Goal: Task Accomplishment & Management: Use online tool/utility

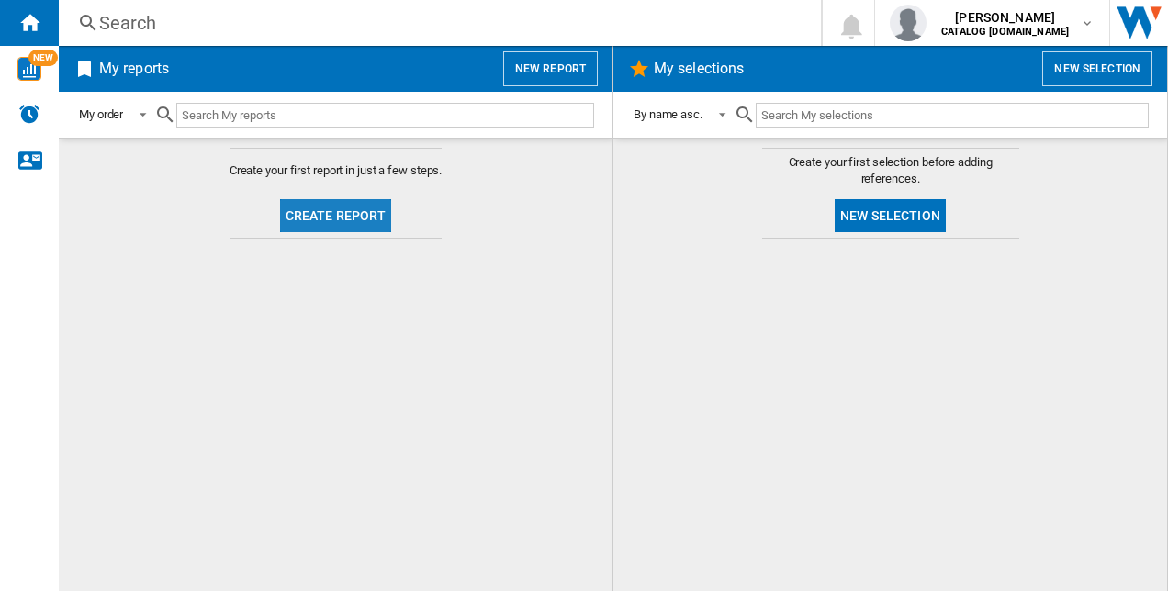
click at [342, 214] on button "Create report" at bounding box center [336, 215] width 112 height 33
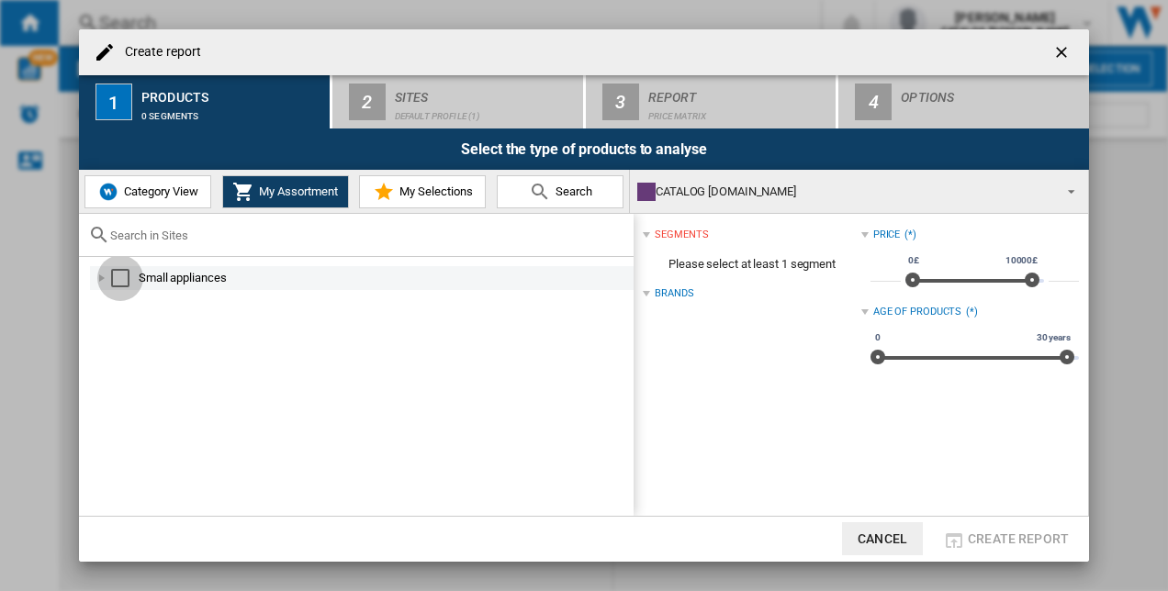
click at [113, 275] on div "Select" at bounding box center [120, 278] width 18 height 18
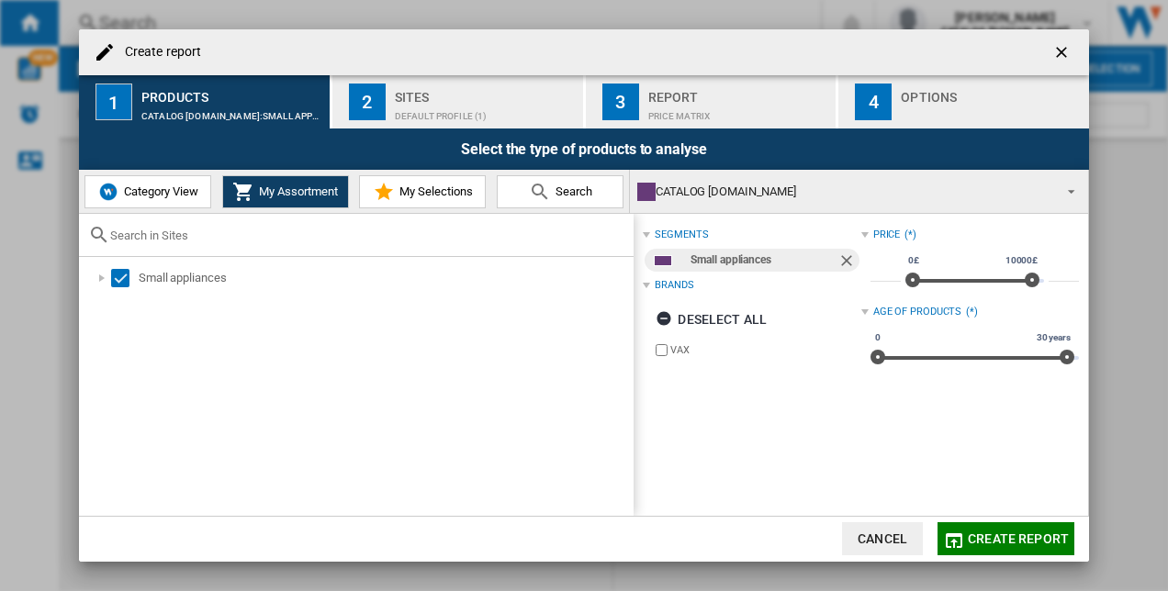
click at [483, 109] on div "Default profile (1)" at bounding box center [485, 111] width 181 height 19
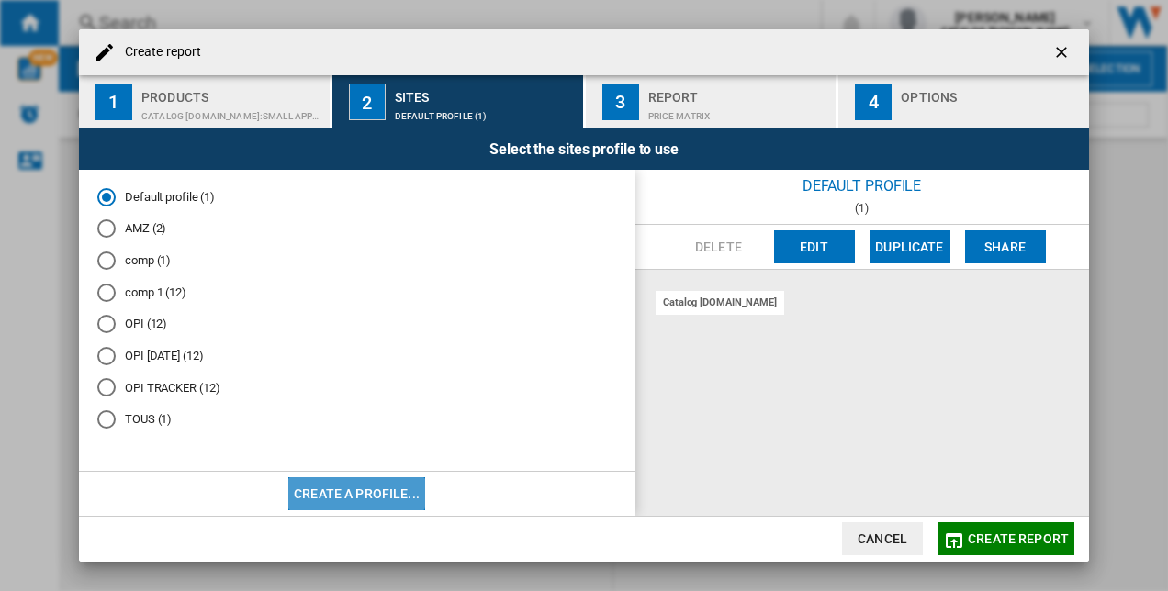
click at [340, 490] on button "Create a profile..." at bounding box center [356, 494] width 137 height 33
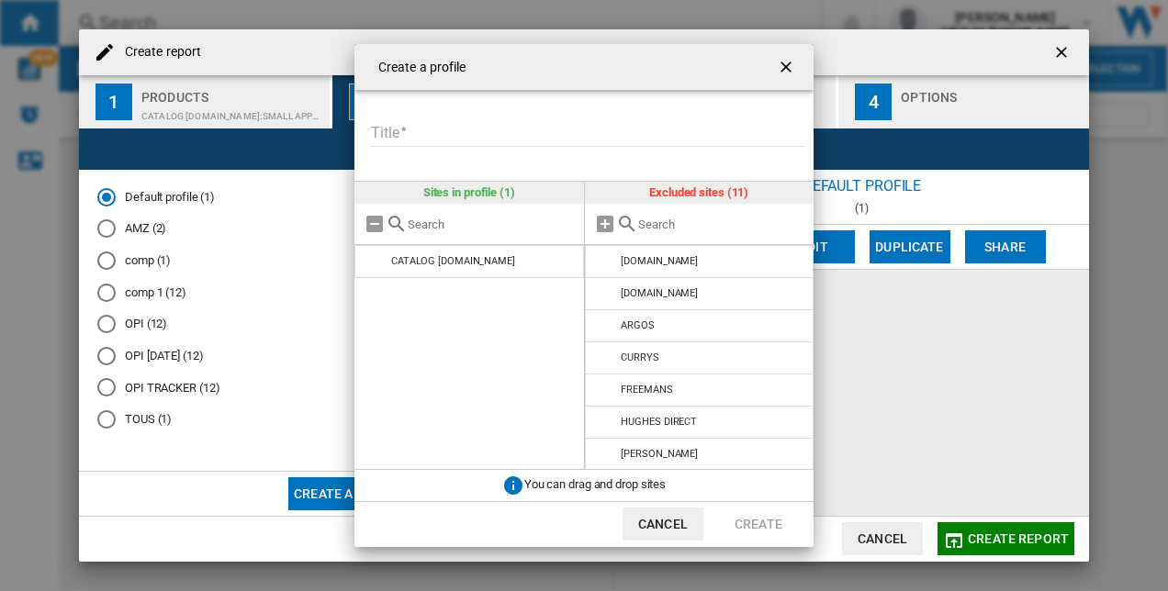
click at [781, 61] on ng-md-icon "getI18NText('BUTTONS.CLOSE_DIALOG')" at bounding box center [788, 69] width 22 height 22
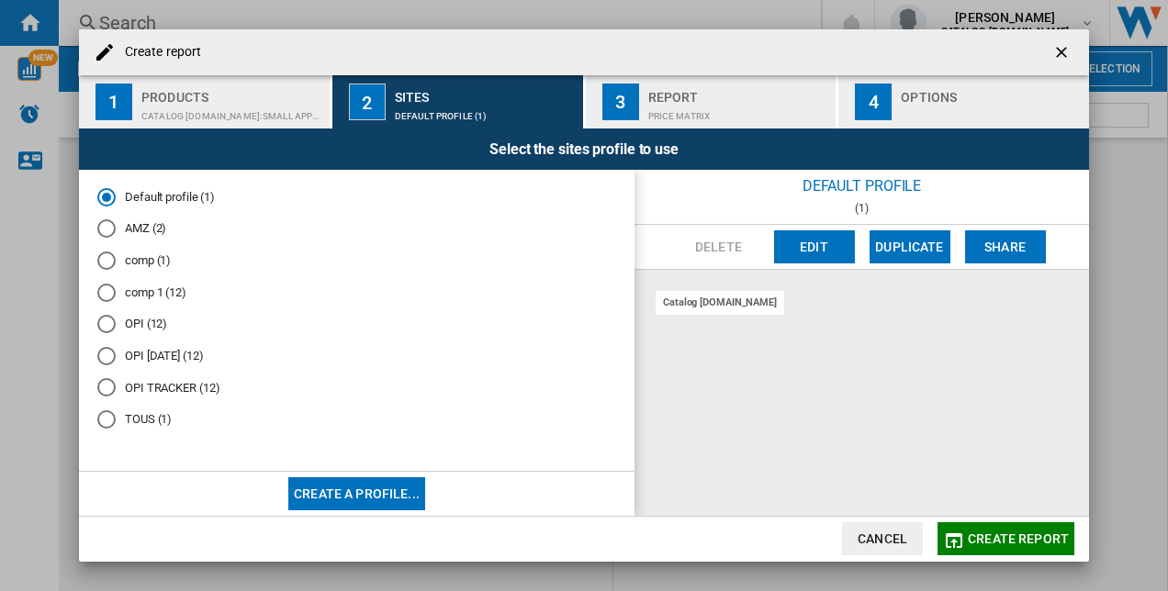
click at [197, 86] on div "Products" at bounding box center [231, 92] width 181 height 19
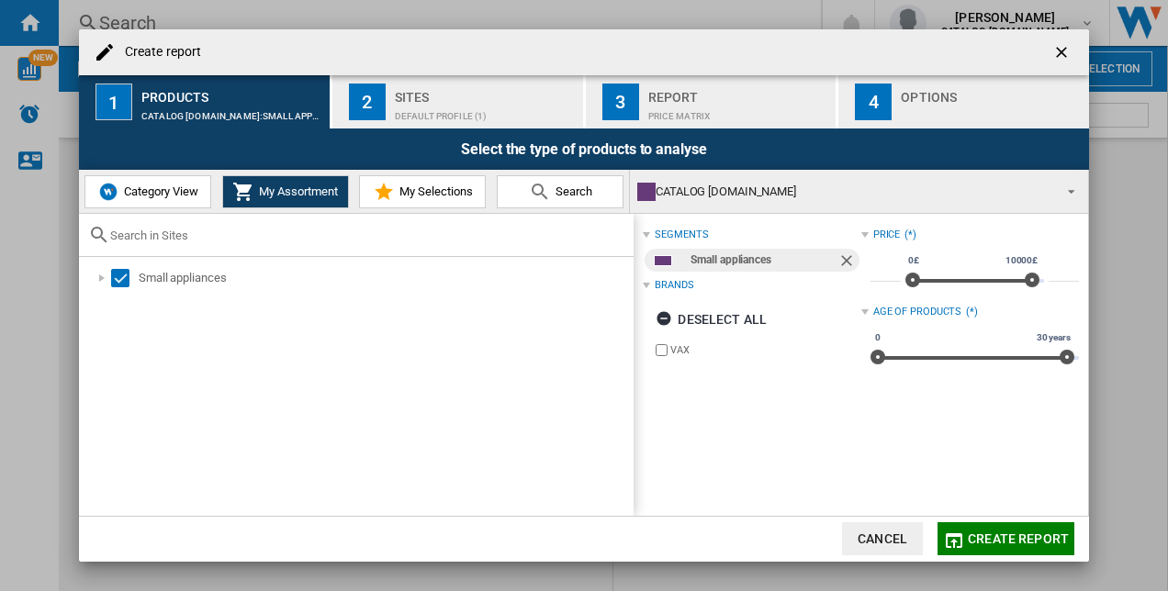
click at [140, 197] on span "Category View" at bounding box center [158, 192] width 79 height 14
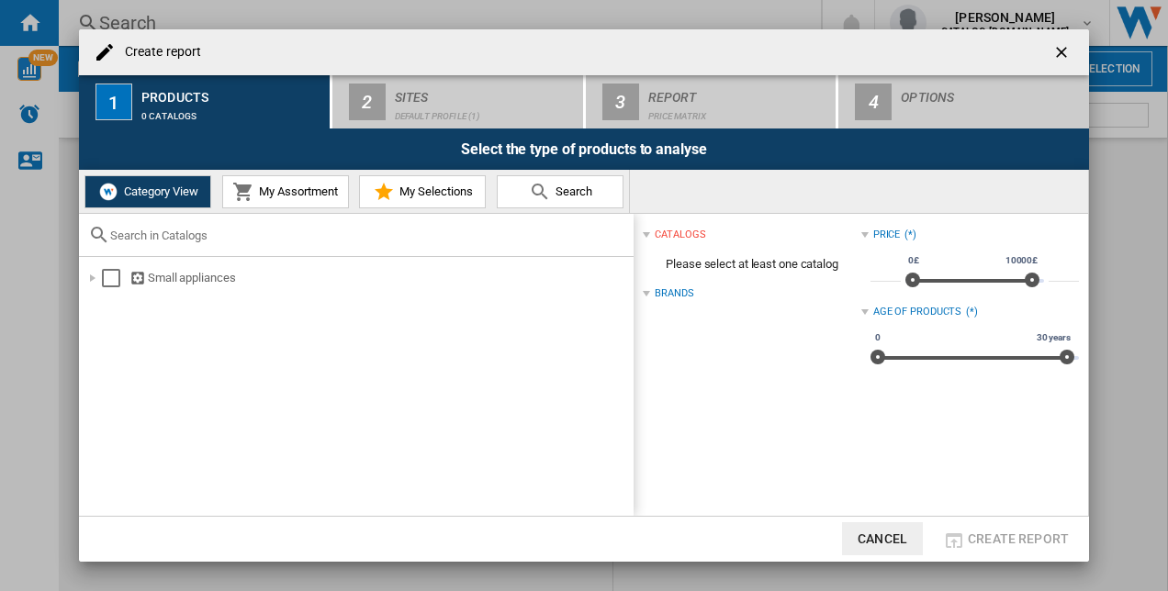
click at [671, 287] on div "Brands" at bounding box center [674, 294] width 39 height 15
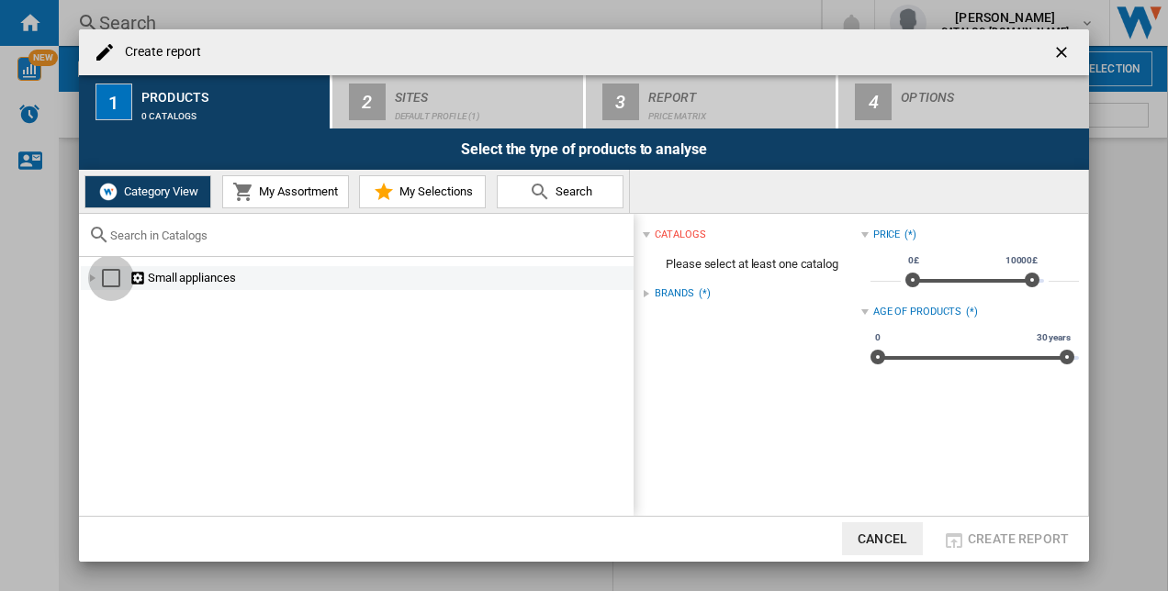
click at [112, 271] on div "Select" at bounding box center [111, 278] width 18 height 18
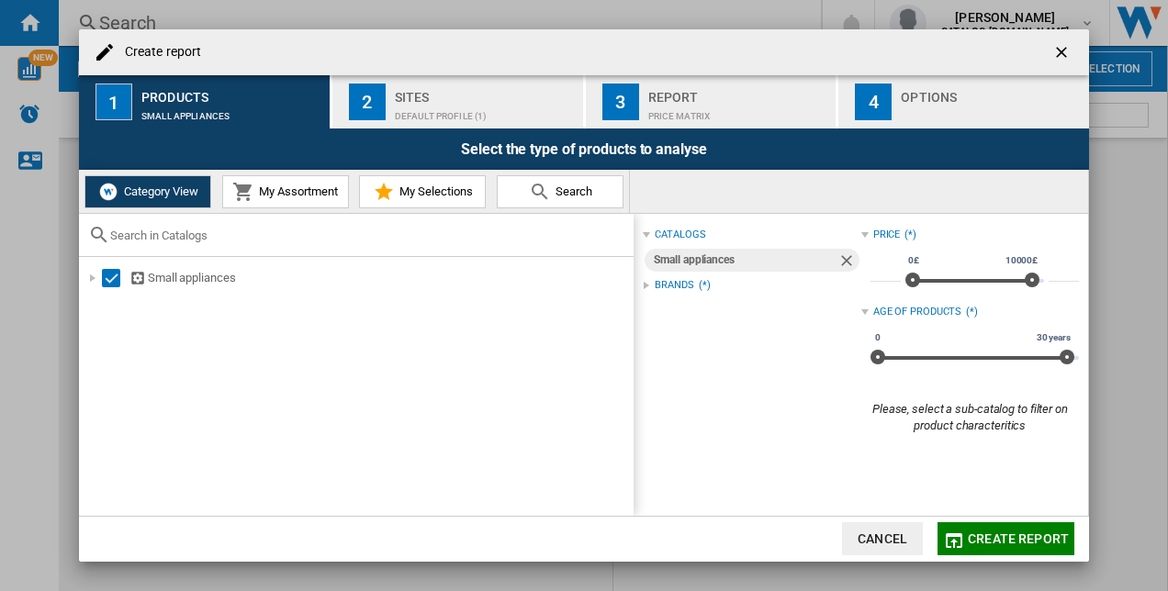
click at [687, 279] on div "Brands" at bounding box center [674, 285] width 39 height 15
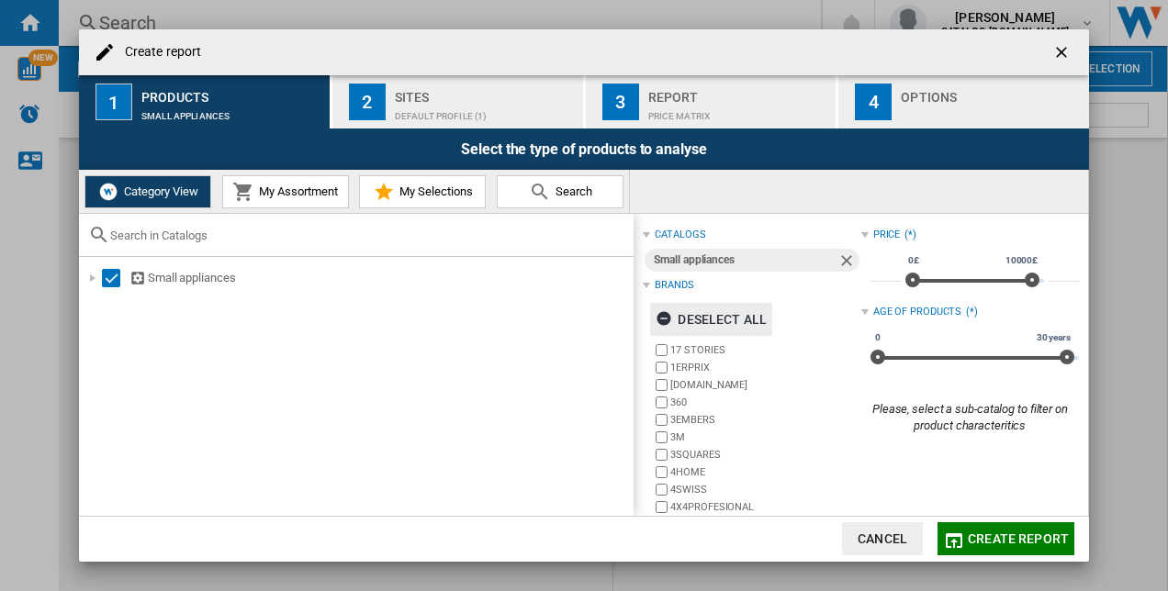
click at [674, 315] on ng-md-icon "button" at bounding box center [667, 321] width 22 height 22
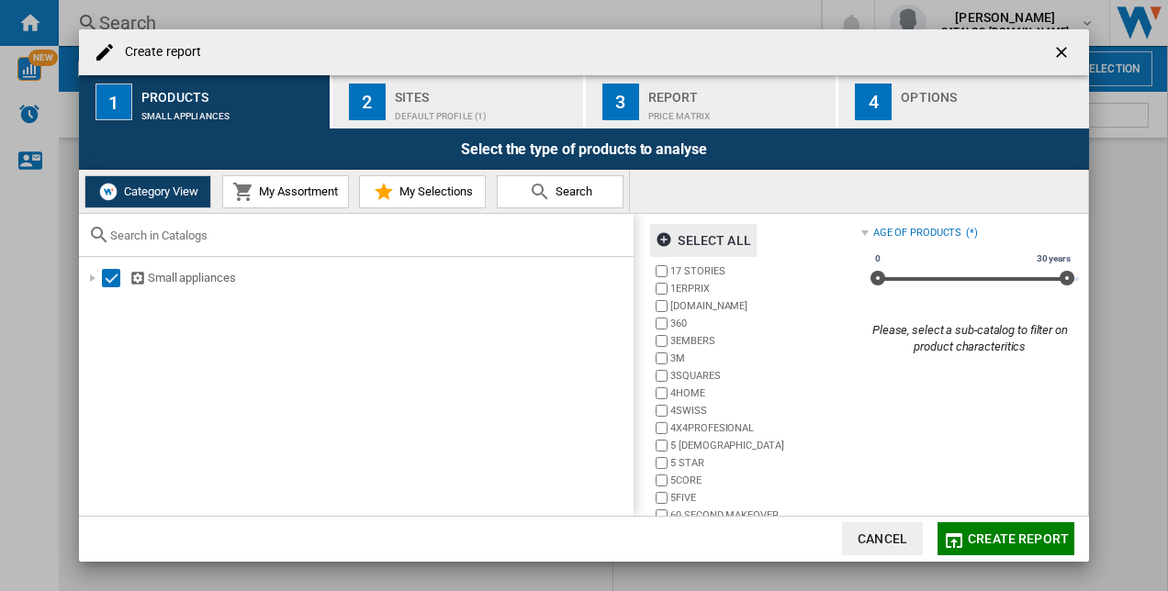
scroll to position [127, 0]
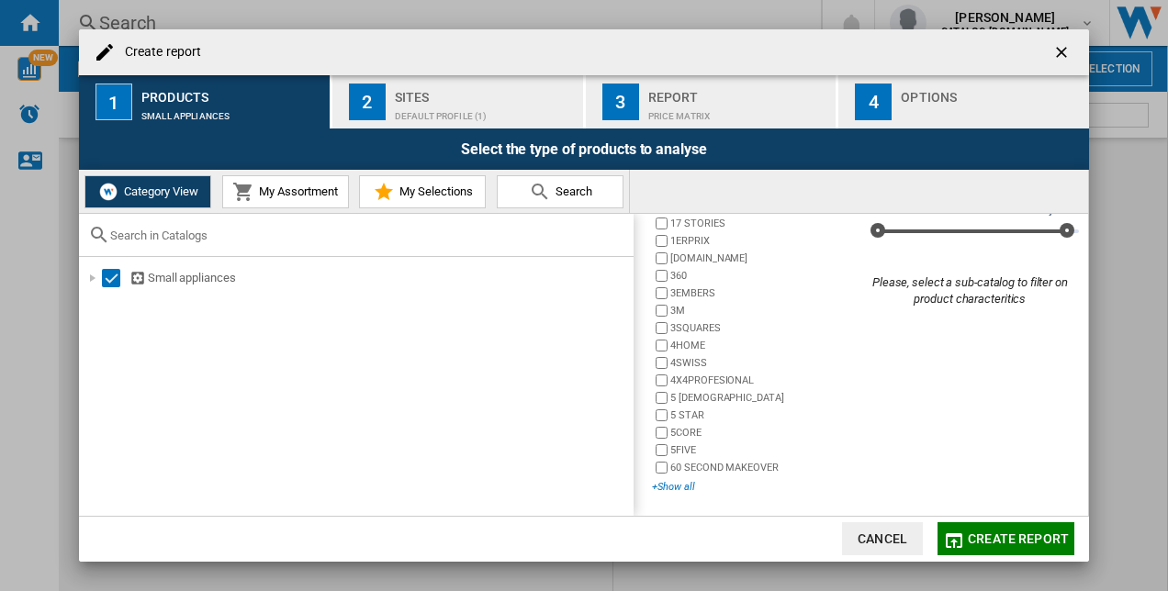
click at [678, 483] on div "+Show all" at bounding box center [756, 487] width 208 height 14
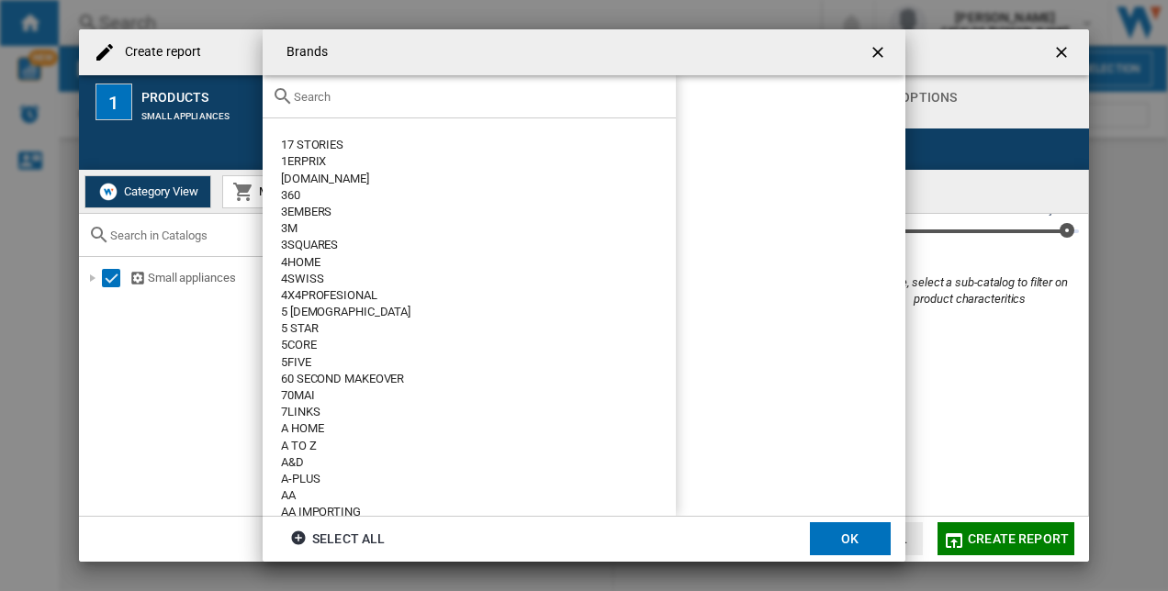
click at [366, 90] on input "text" at bounding box center [480, 97] width 373 height 14
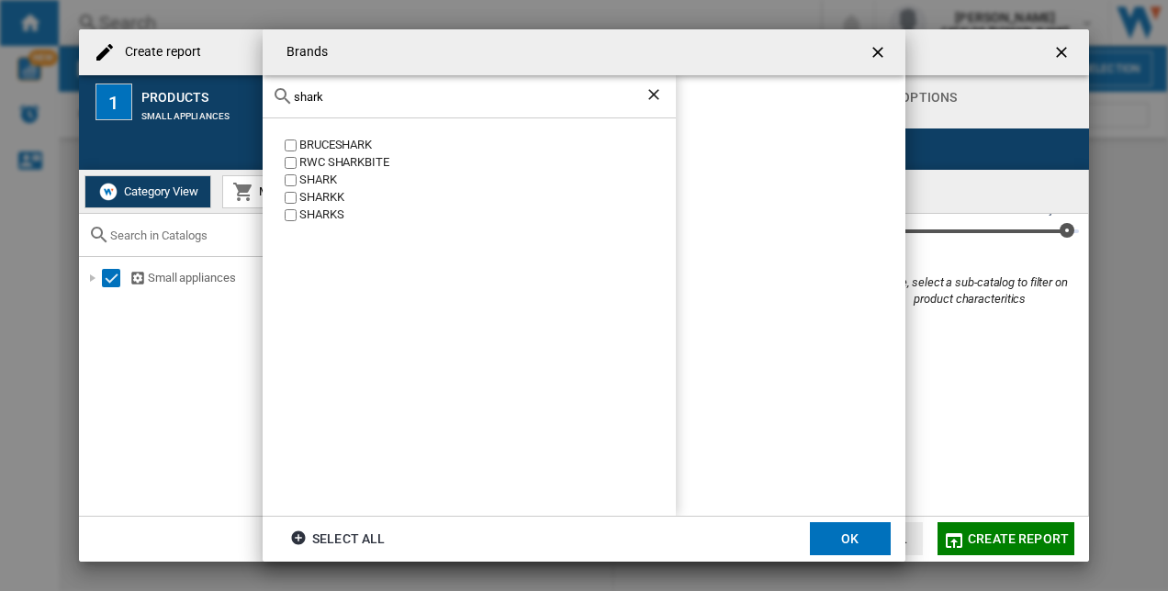
type input "shark"
click at [310, 180] on div "SHARK" at bounding box center [487, 180] width 377 height 17
click at [847, 538] on button "OK" at bounding box center [850, 539] width 81 height 33
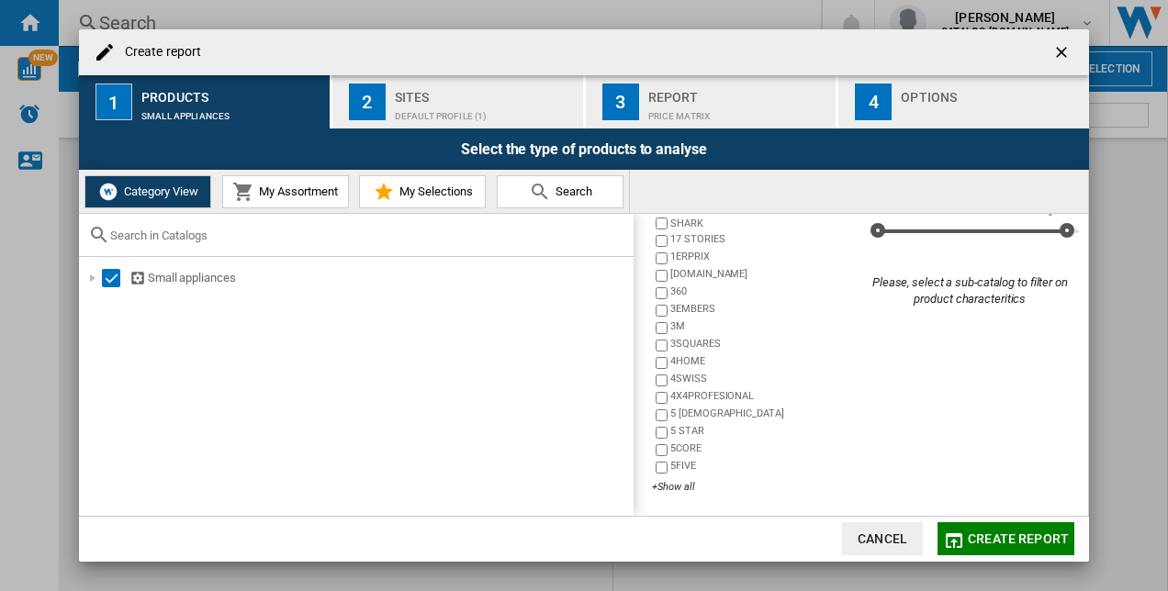
click at [409, 107] on div "Default profile (1)" at bounding box center [485, 111] width 181 height 19
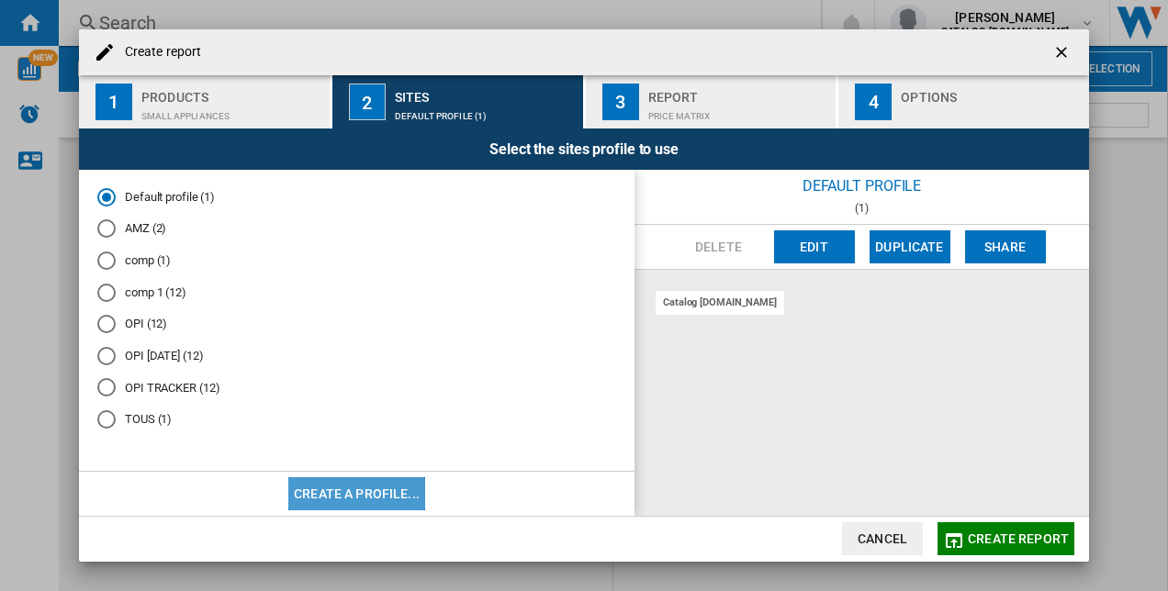
click at [370, 492] on button "Create a profile..." at bounding box center [356, 494] width 137 height 33
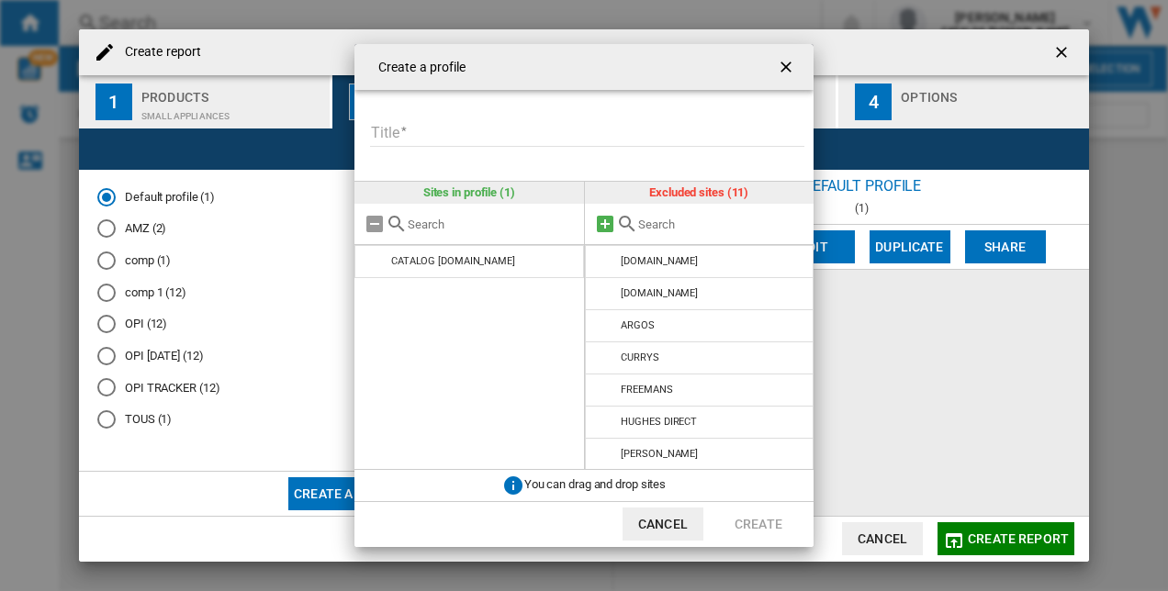
click at [607, 225] on md-icon "{{::title}} {{::getI18NText('BUTTONS.CANCEL')}} ..." at bounding box center [605, 224] width 22 height 22
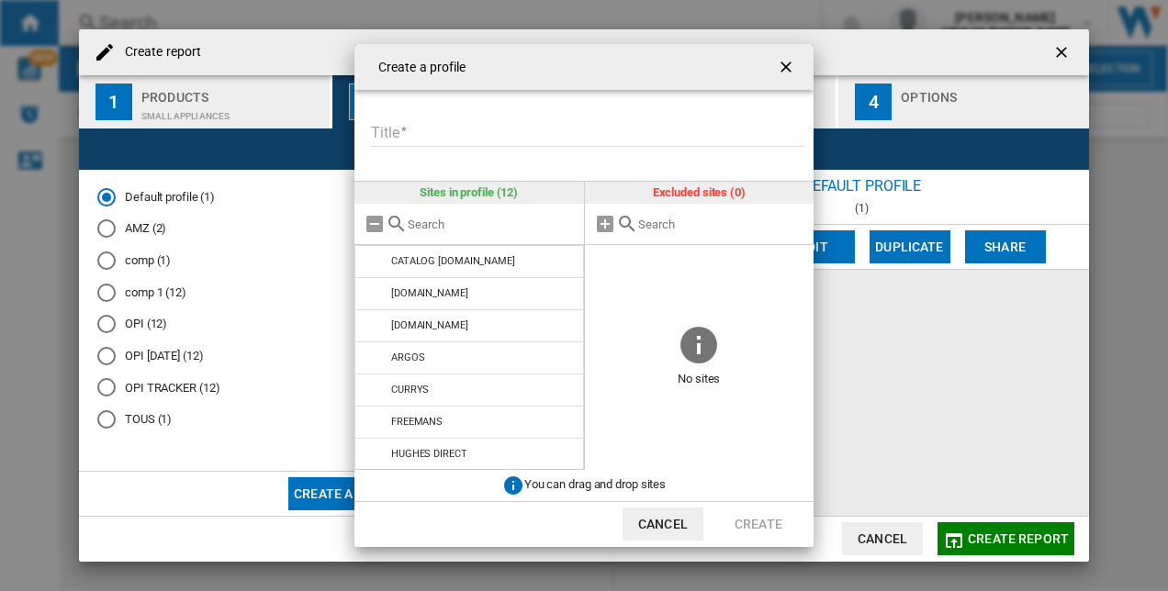
drag, startPoint x: 538, startPoint y: 132, endPoint x: 542, endPoint y: 112, distance: 20.5
click at [538, 132] on input "Title" at bounding box center [587, 133] width 434 height 28
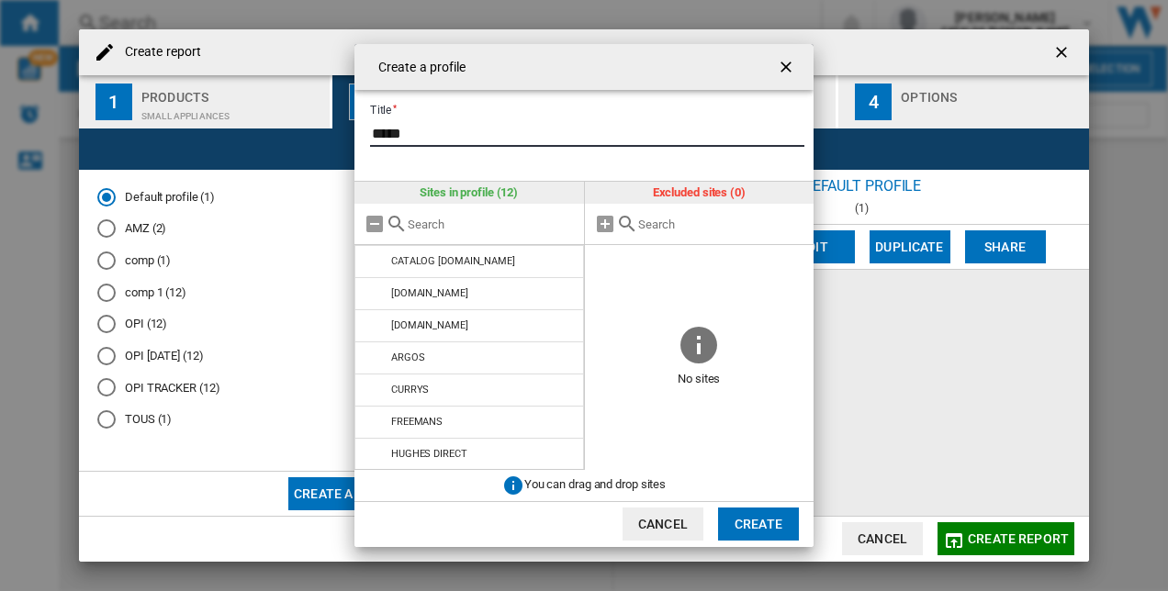
type input "*****"
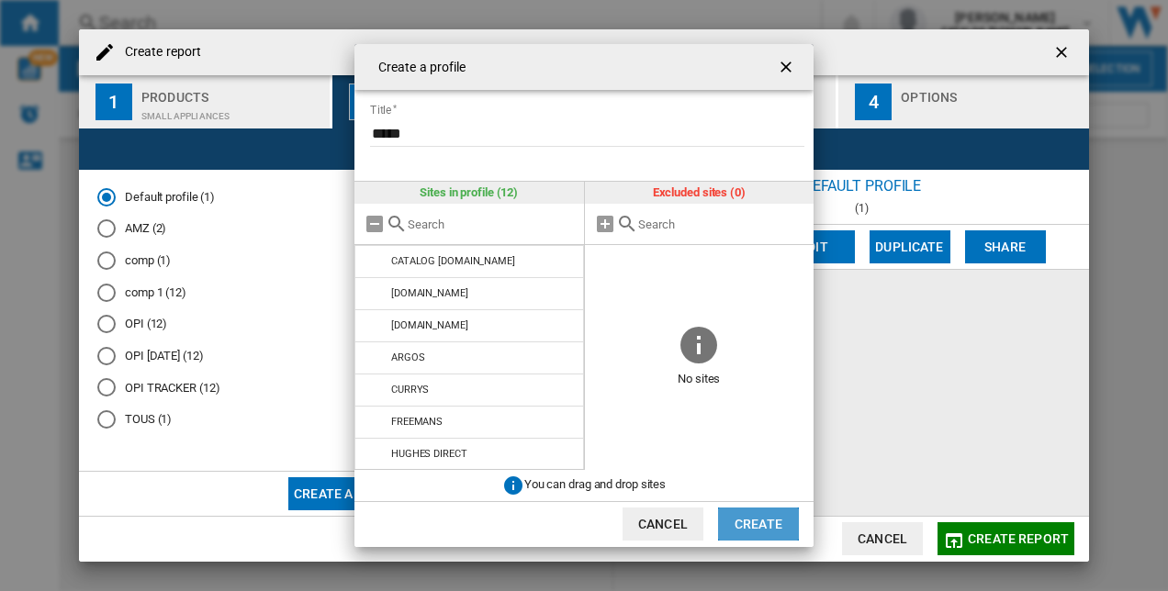
click at [755, 520] on button "Create" at bounding box center [758, 524] width 81 height 33
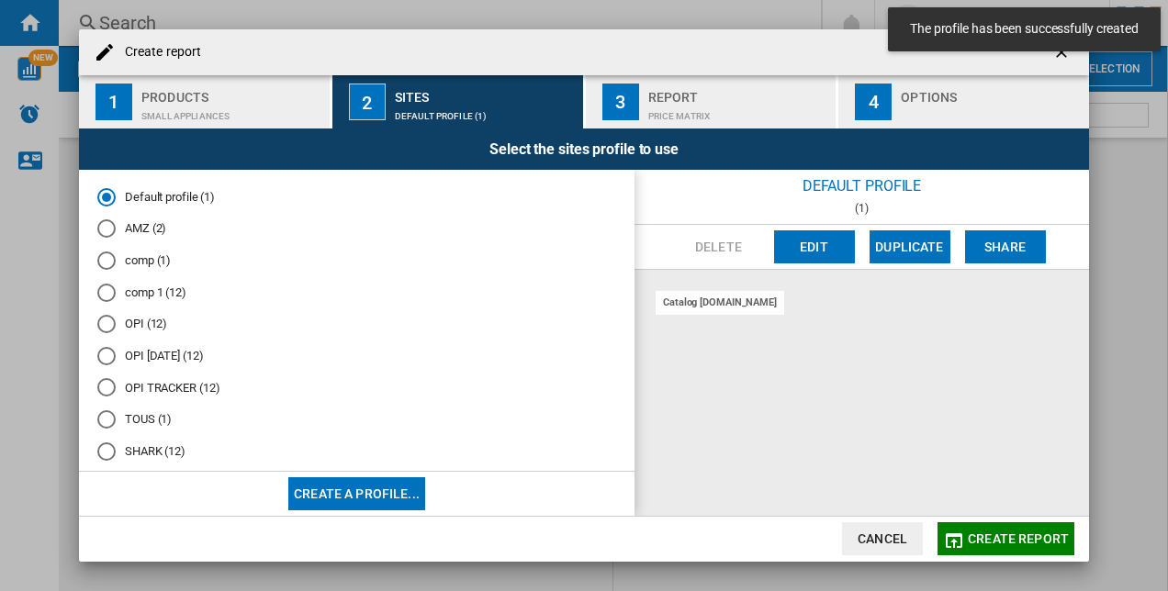
click at [150, 460] on md-radio-button "SHARK (12)" at bounding box center [356, 451] width 519 height 17
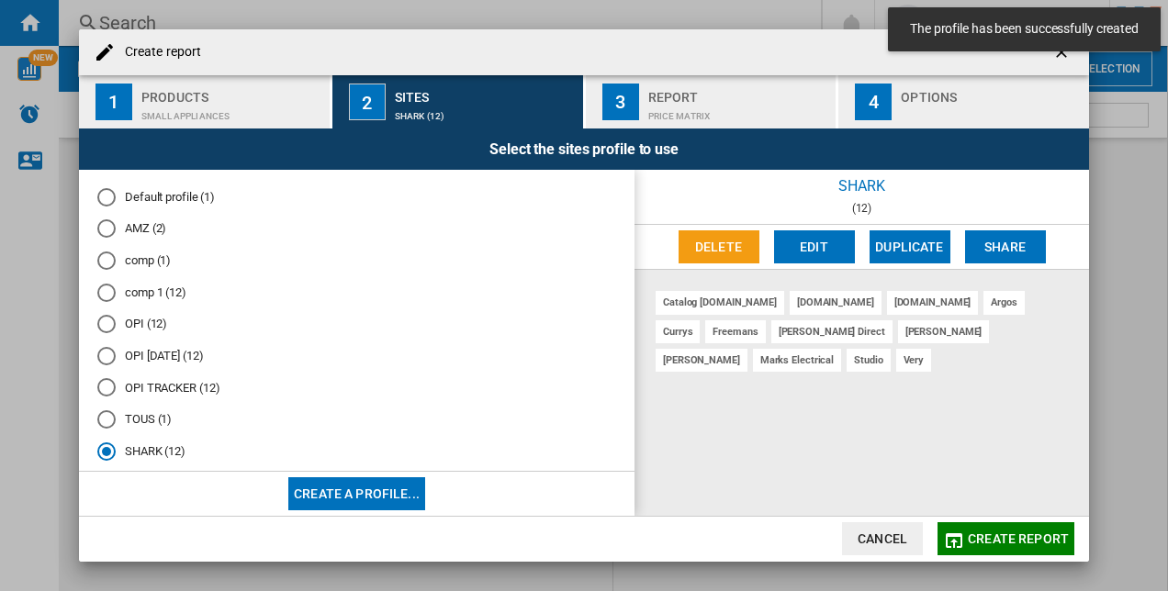
click at [220, 109] on div "Small appliances" at bounding box center [231, 111] width 181 height 19
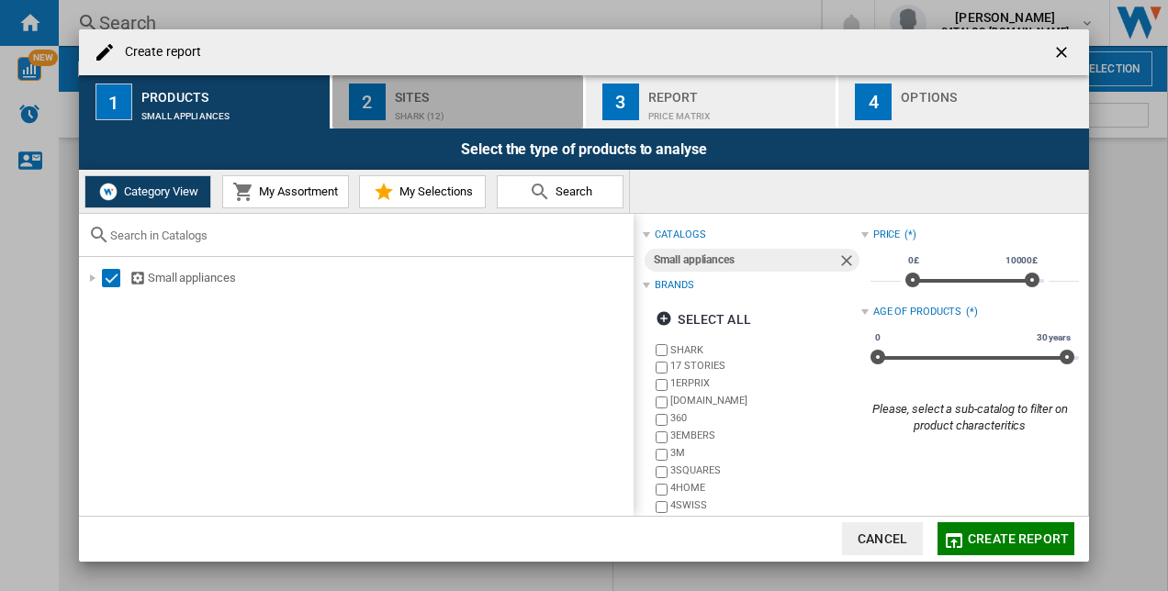
click at [445, 105] on div "SHARK (12)" at bounding box center [485, 111] width 181 height 19
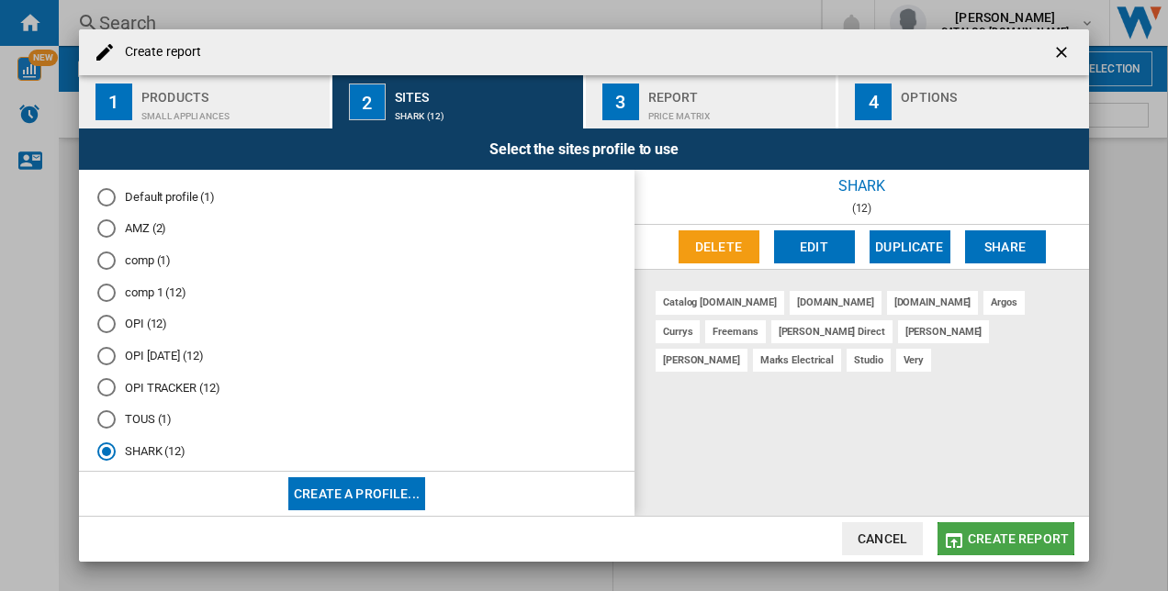
click at [1021, 538] on span "Create report" at bounding box center [1018, 539] width 101 height 15
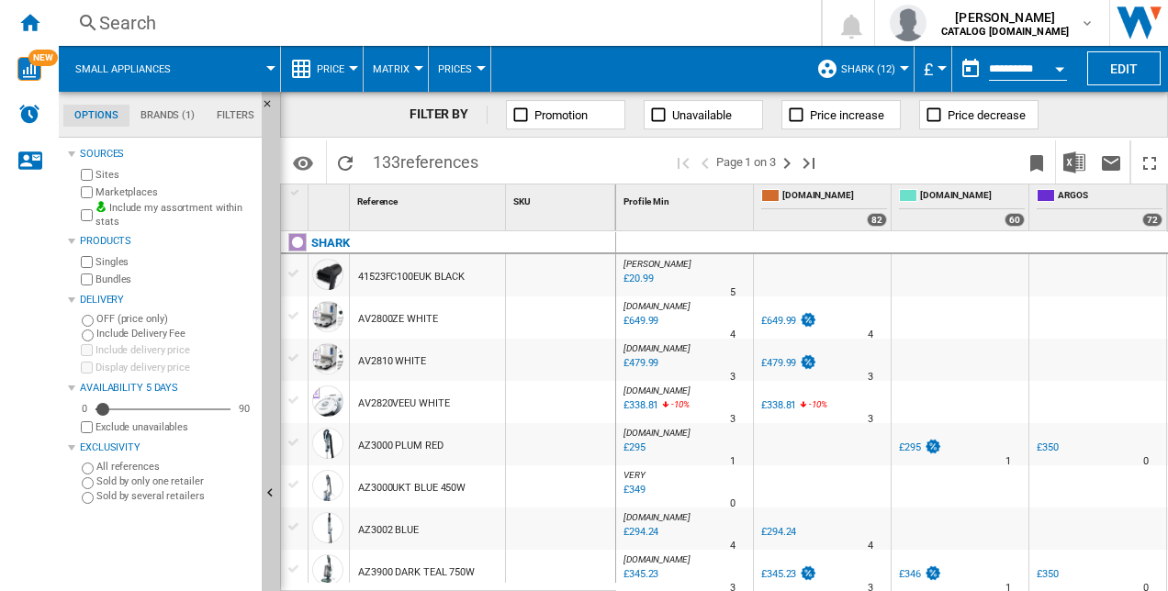
drag, startPoint x: 671, startPoint y: 204, endPoint x: 661, endPoint y: 202, distance: 10.3
click at [661, 202] on span "Profile Min" at bounding box center [647, 202] width 46 height 10
click at [1079, 157] on img "Download in Excel" at bounding box center [1075, 163] width 22 height 22
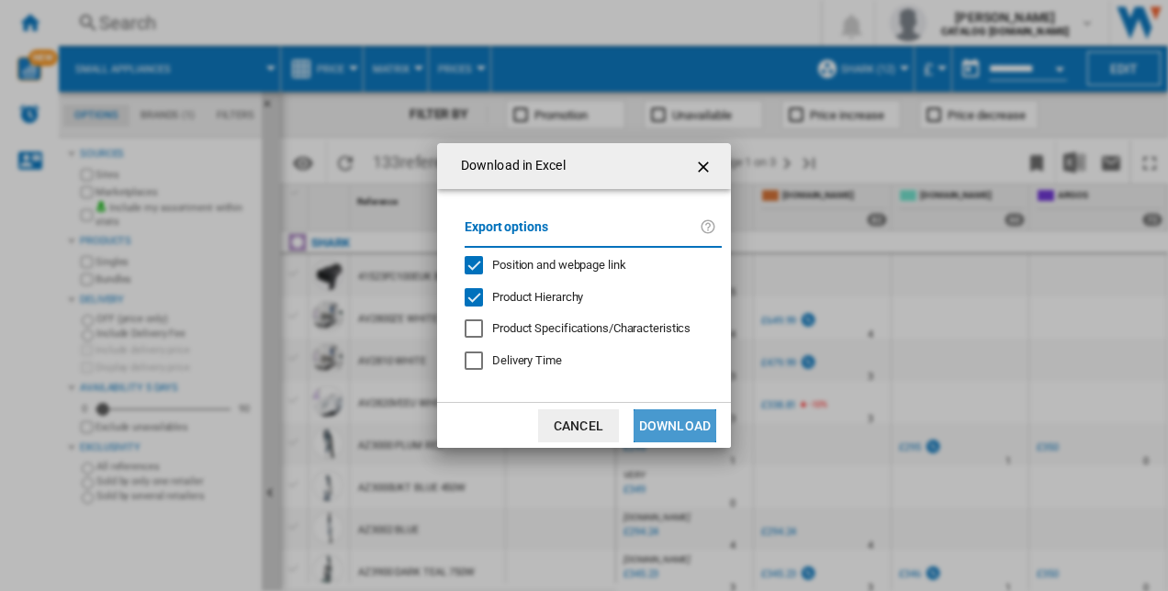
click at [670, 420] on button "Download" at bounding box center [675, 426] width 83 height 33
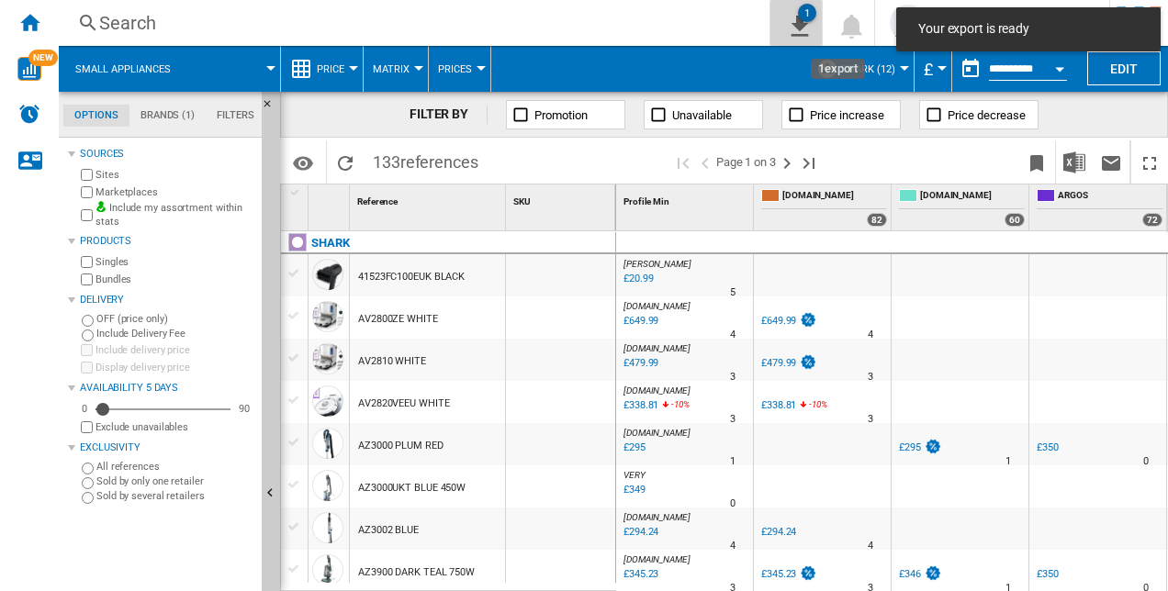
click at [807, 28] on ng-md-icon "1\a export" at bounding box center [796, 23] width 22 height 23
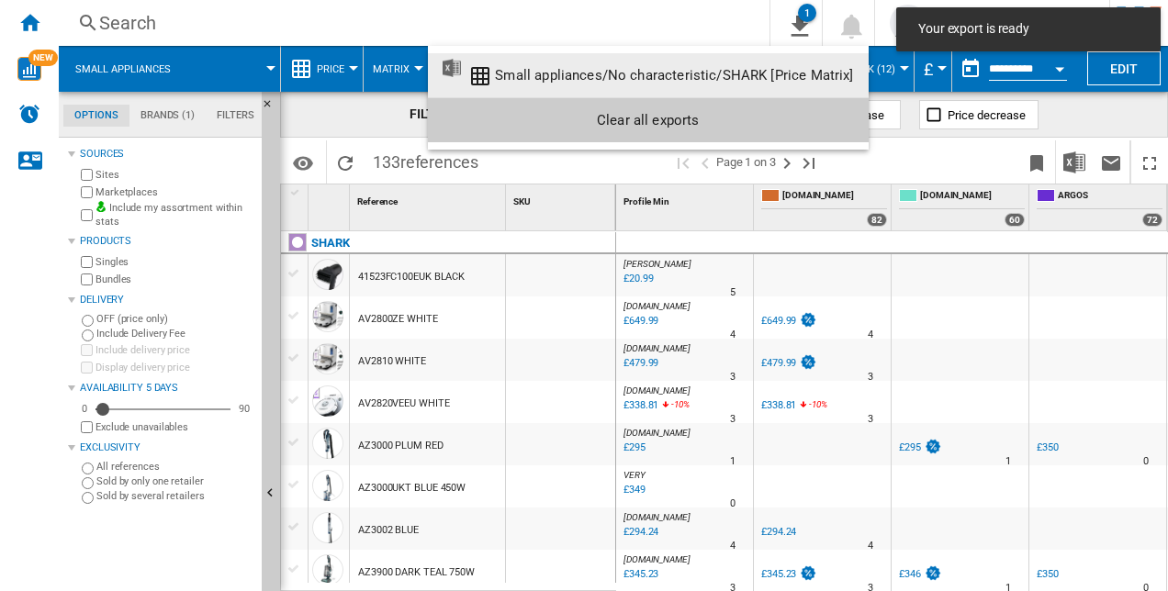
click at [609, 68] on div "Small appliances/No characteristic/SHARK [Price Matrix]" at bounding box center [674, 75] width 358 height 17
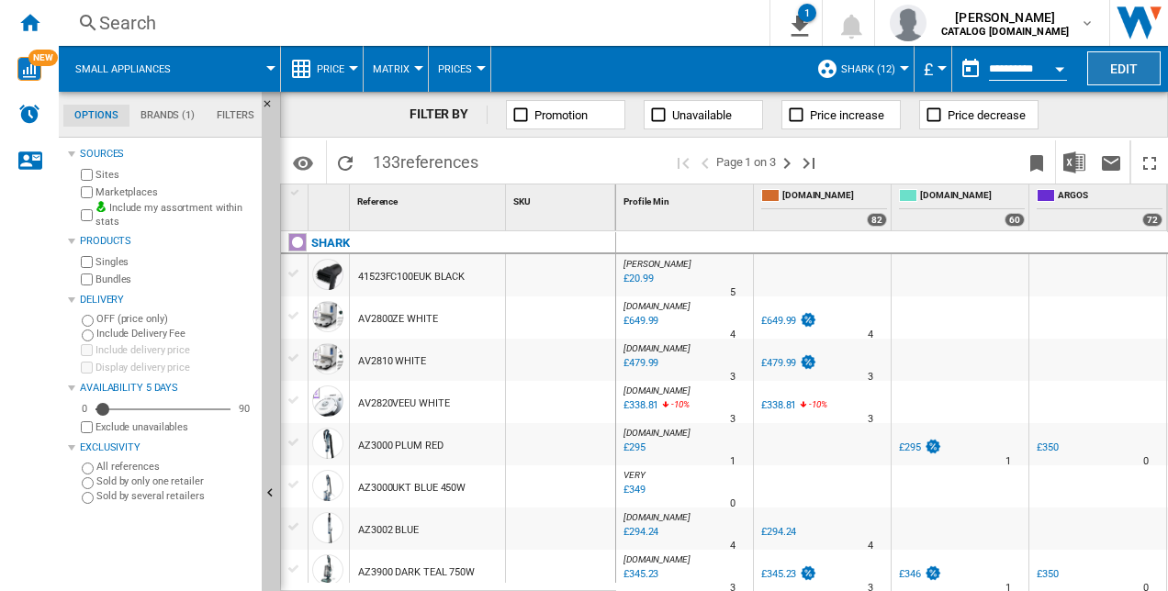
click at [1110, 59] on button "Edit" at bounding box center [1123, 68] width 73 height 34
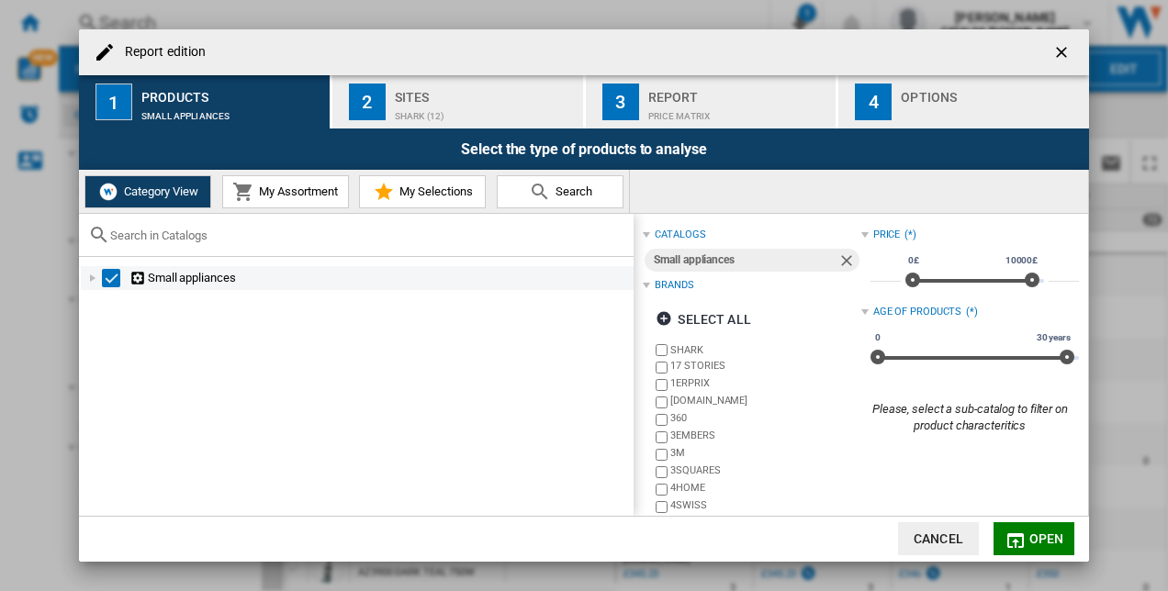
click at [177, 278] on div "Small appliances" at bounding box center [379, 278] width 501 height 18
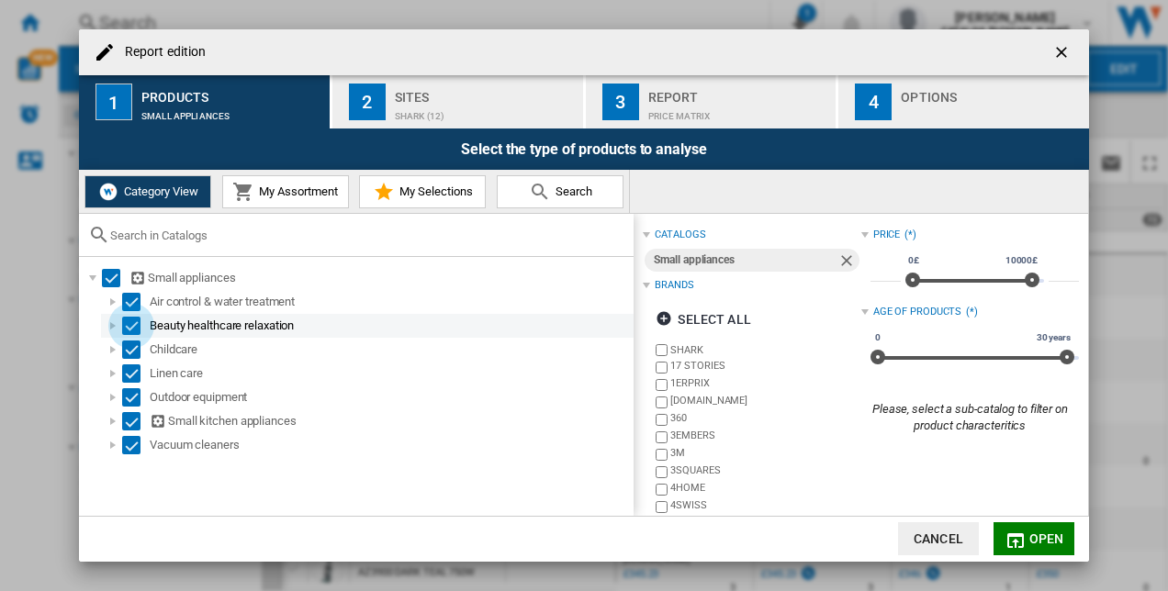
click at [130, 325] on div "Select" at bounding box center [131, 326] width 18 height 18
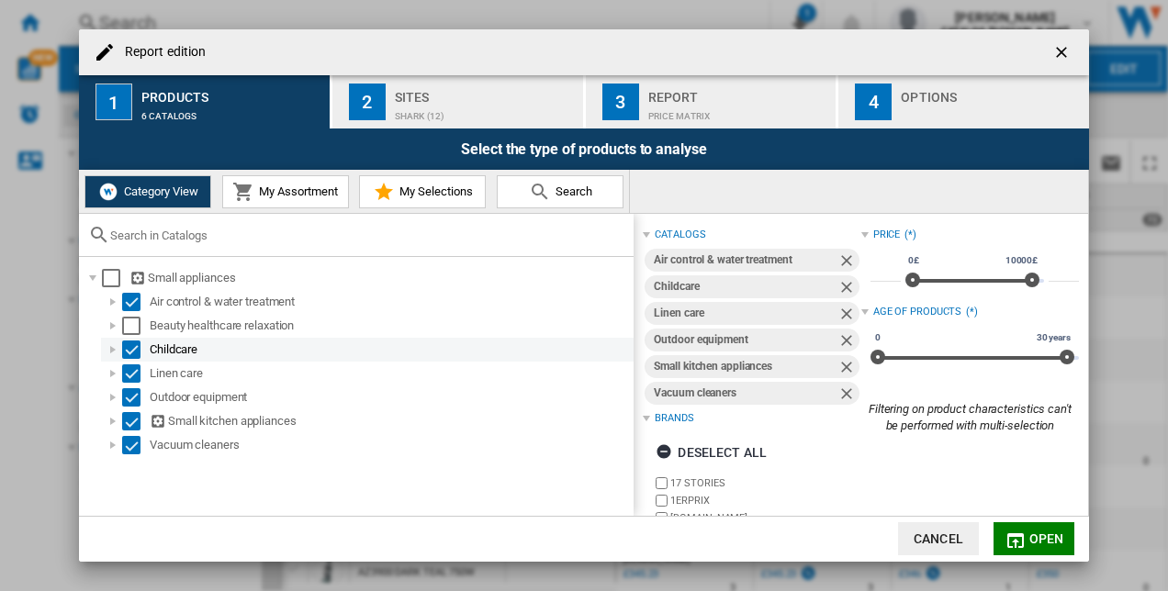
click at [136, 348] on div "Select" at bounding box center [131, 350] width 18 height 18
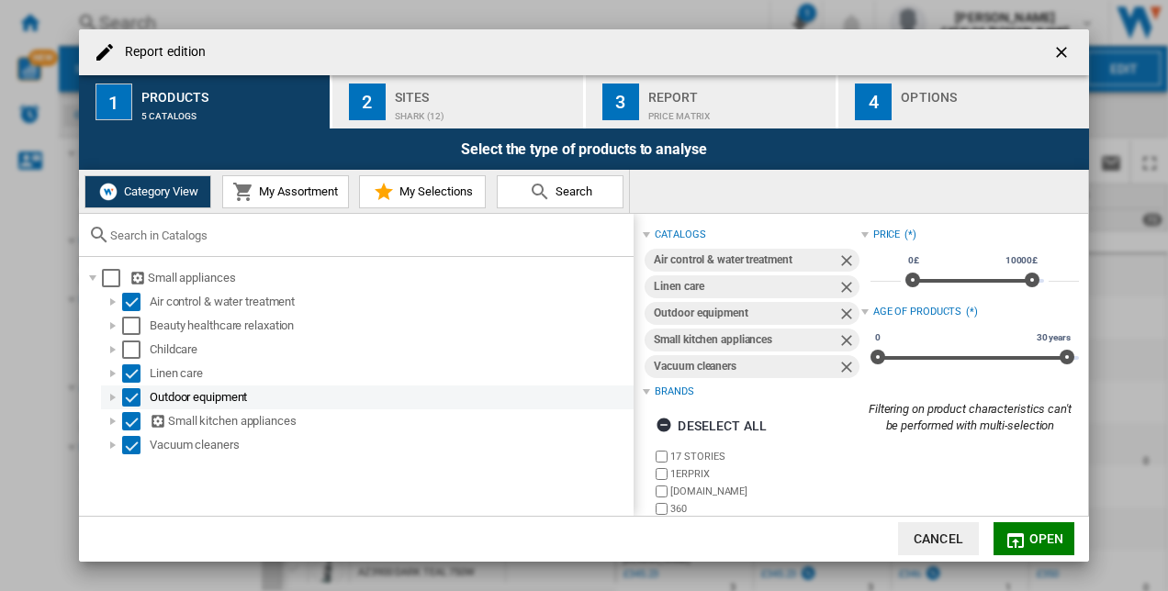
click at [133, 395] on div "Select" at bounding box center [131, 397] width 18 height 18
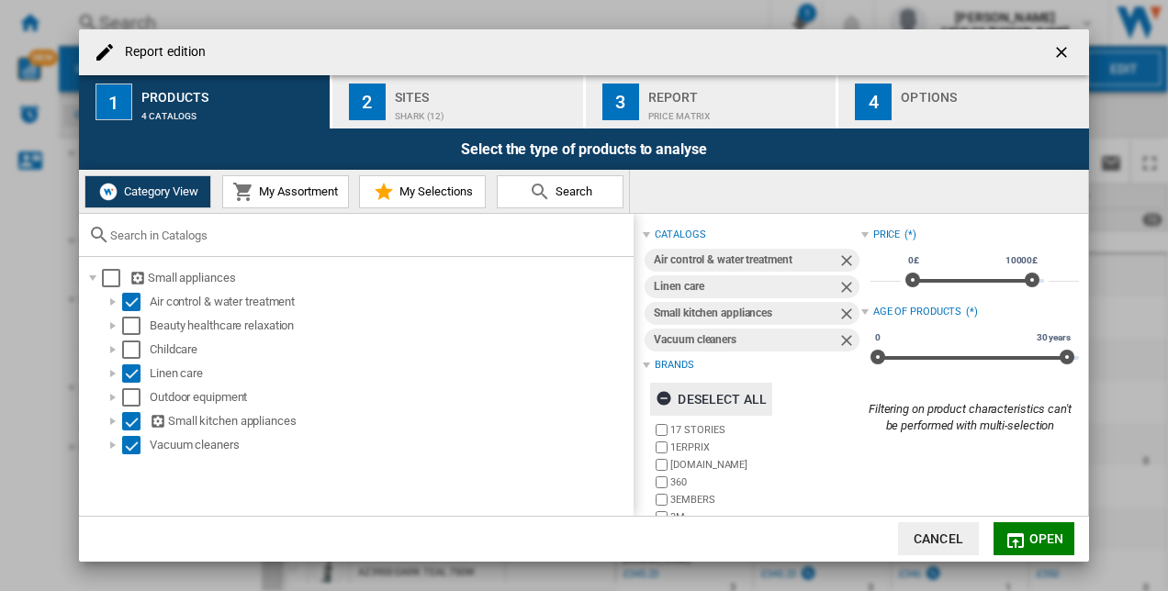
click at [702, 406] on div "Deselect all" at bounding box center [711, 399] width 111 height 33
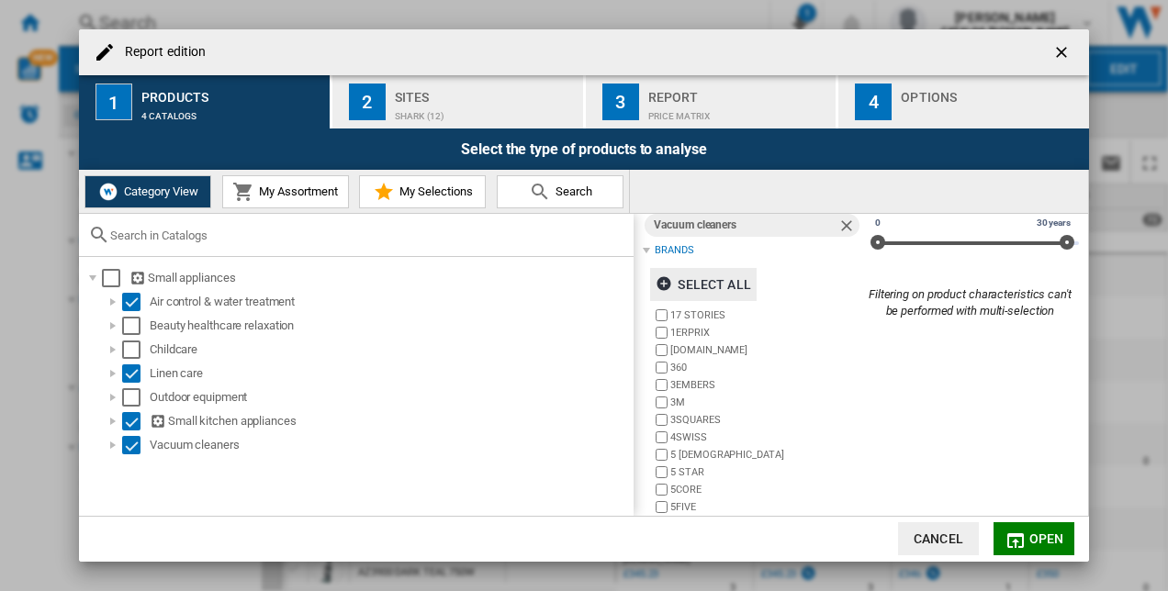
scroll to position [207, 0]
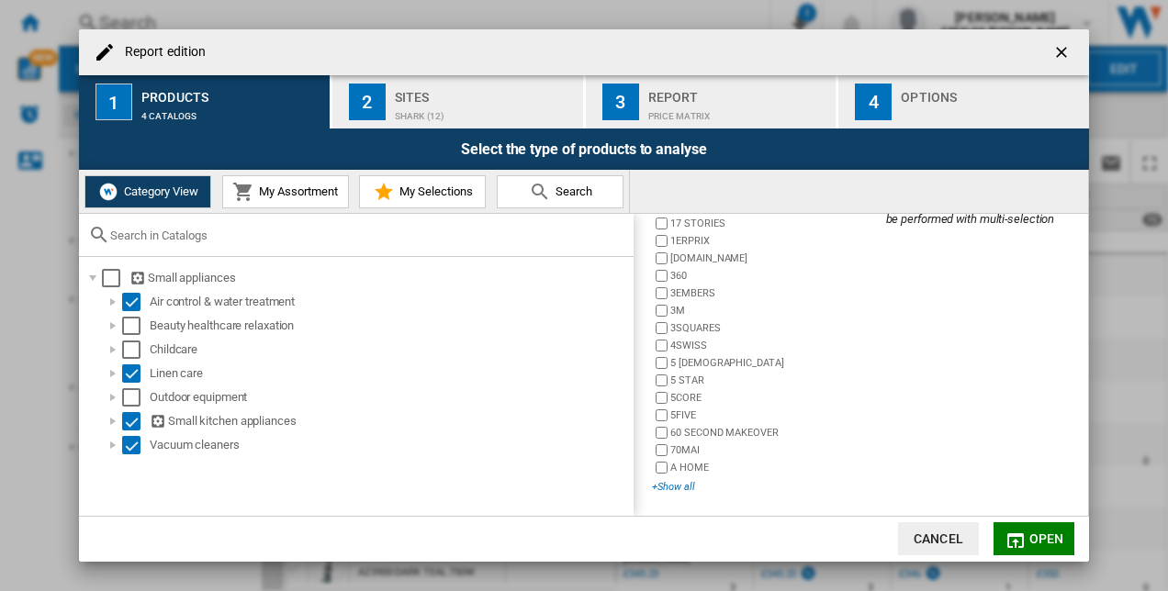
click at [681, 492] on div "+Show all" at bounding box center [756, 487] width 208 height 14
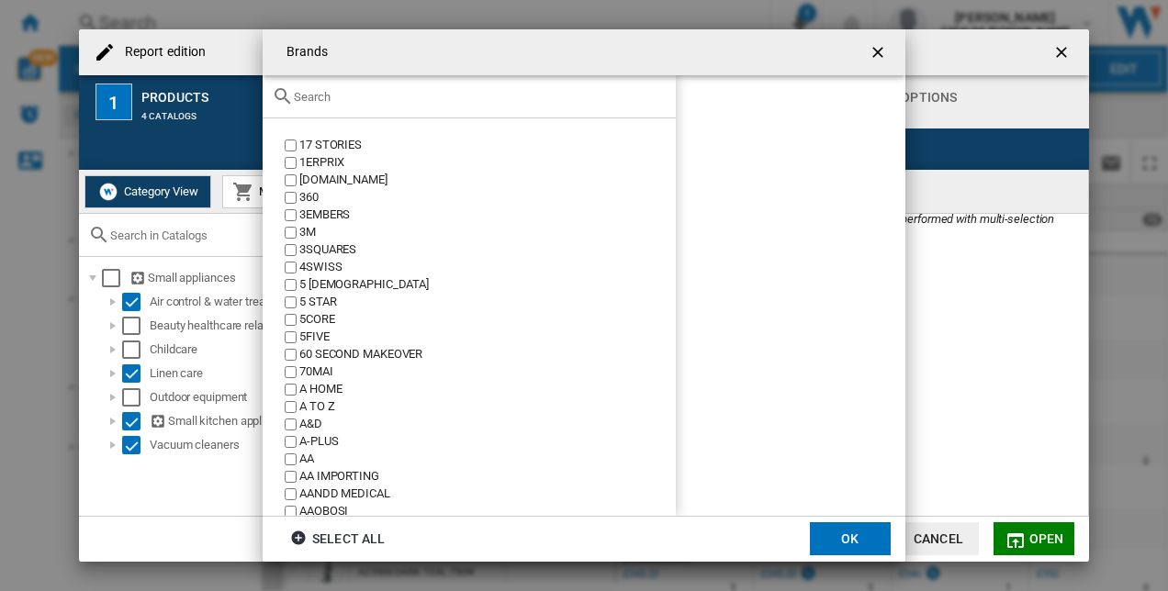
click at [450, 94] on input "Brands 17 ..." at bounding box center [480, 97] width 373 height 14
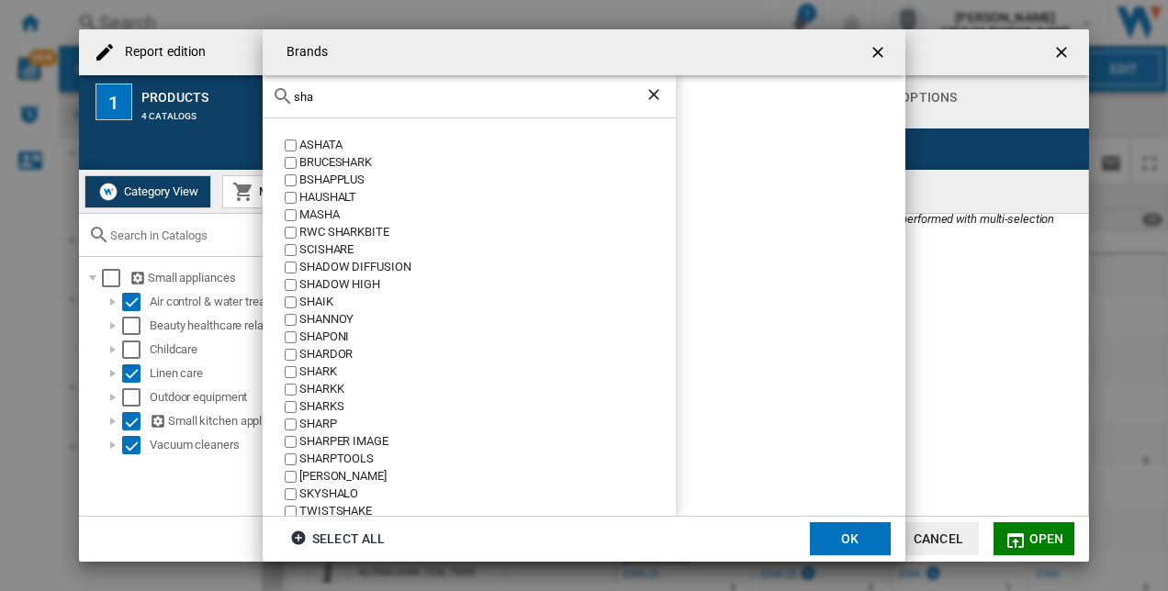
type input "sha"
click at [316, 372] on div "SHARK" at bounding box center [487, 372] width 377 height 17
click at [855, 542] on button "OK" at bounding box center [850, 539] width 81 height 33
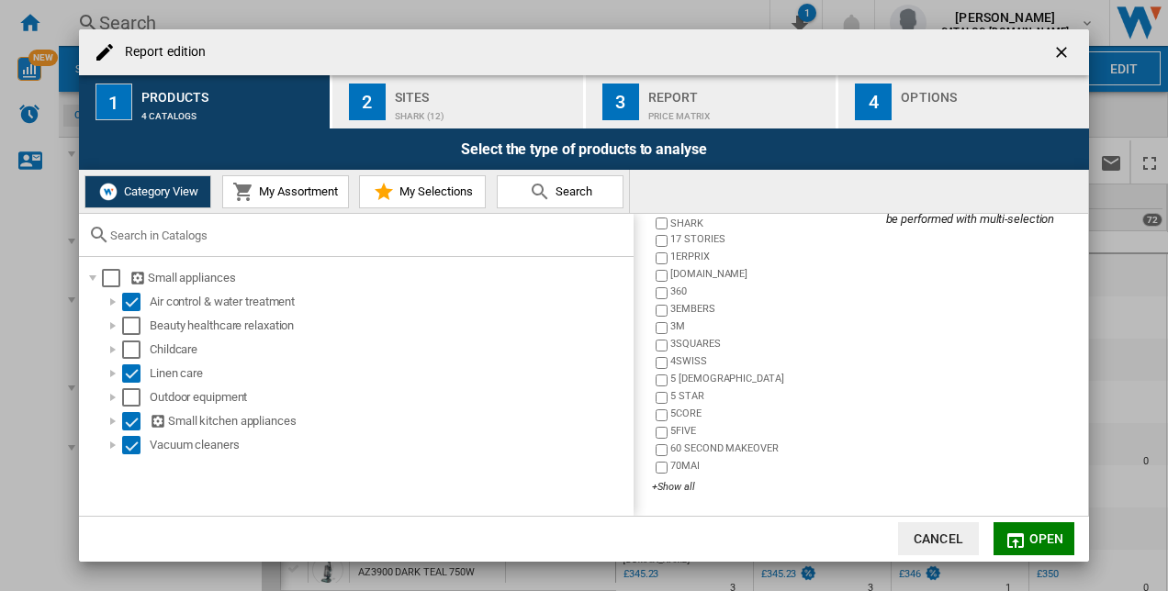
click at [452, 96] on div "Sites" at bounding box center [485, 92] width 181 height 19
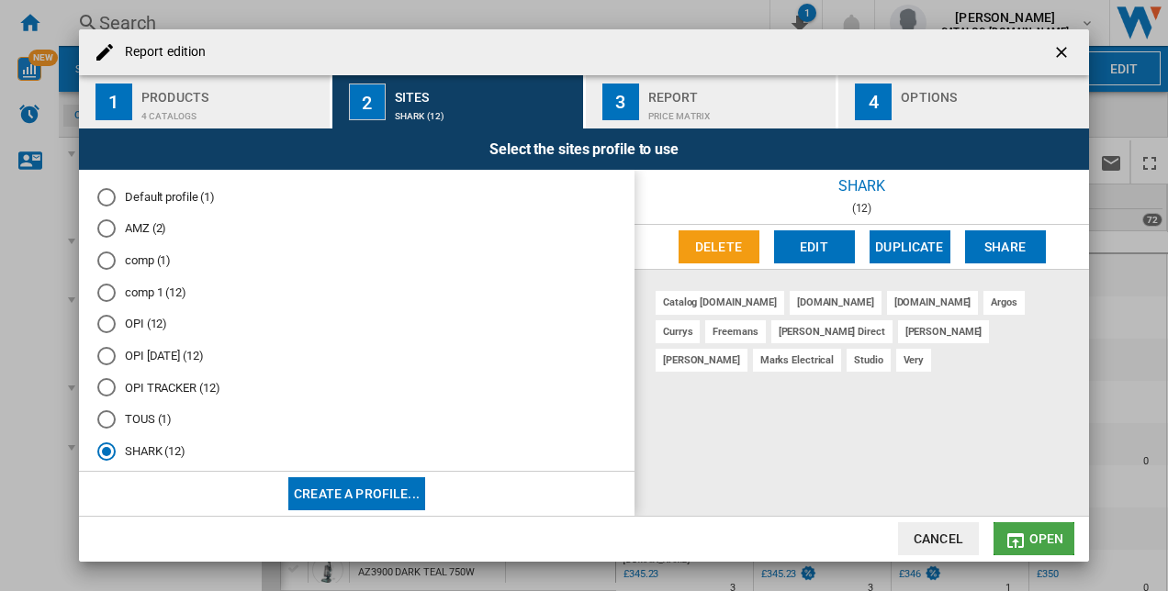
click at [1029, 530] on button "Open" at bounding box center [1034, 539] width 81 height 33
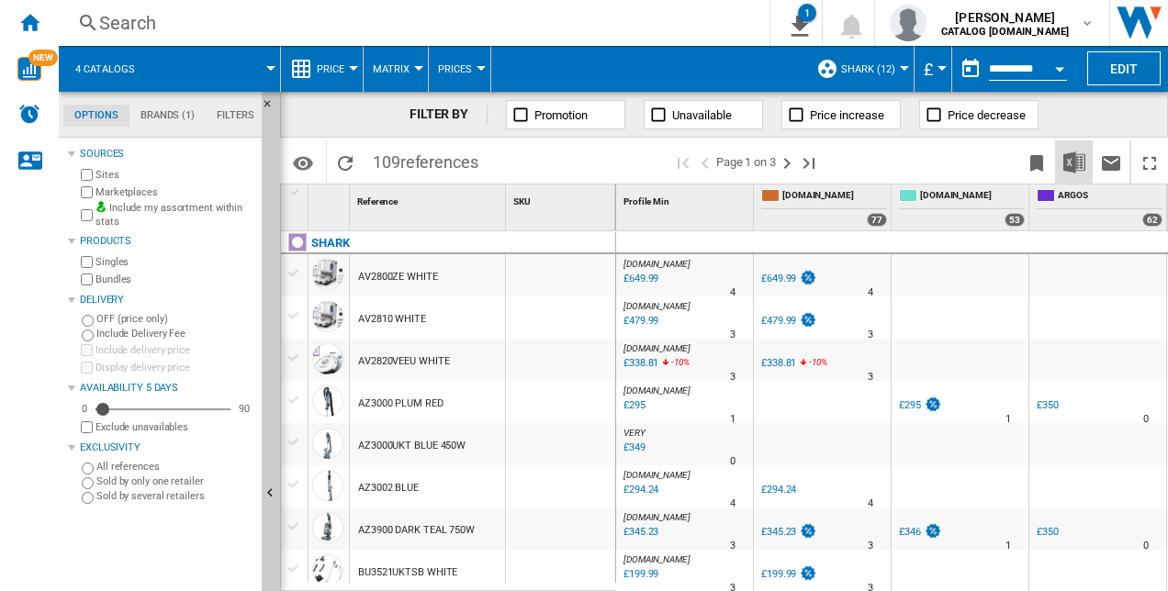
click at [1082, 163] on img "Download in Excel" at bounding box center [1075, 163] width 22 height 22
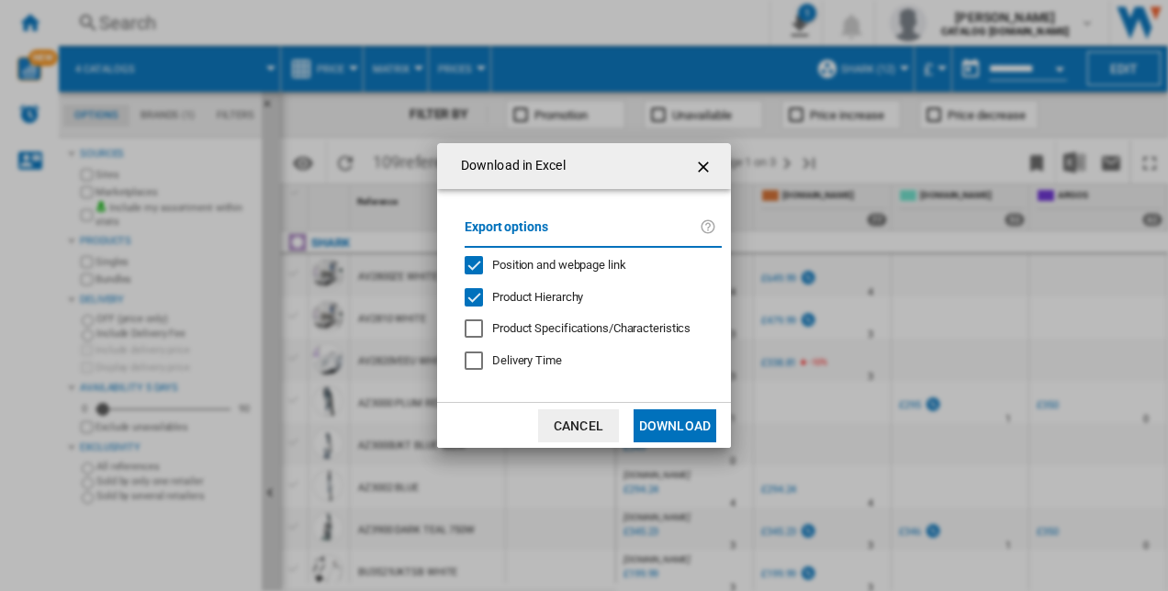
click at [706, 163] on ng-md-icon "getI18NText('BUTTONS.CLOSE_DIALOG')" at bounding box center [705, 167] width 22 height 22
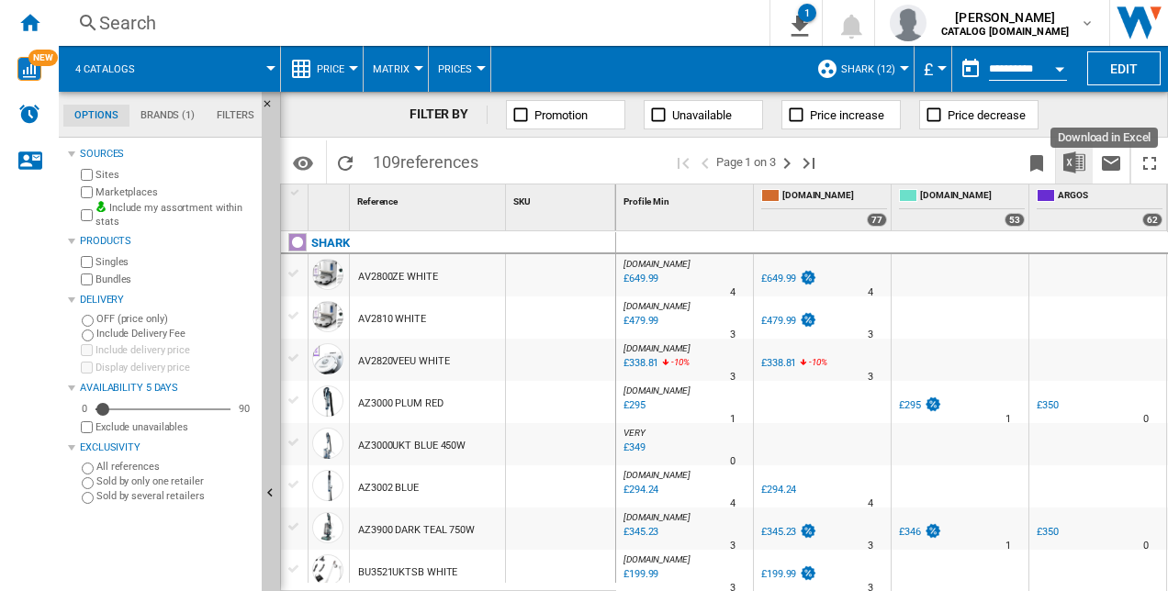
click at [1072, 156] on img "Download in Excel" at bounding box center [1075, 163] width 22 height 22
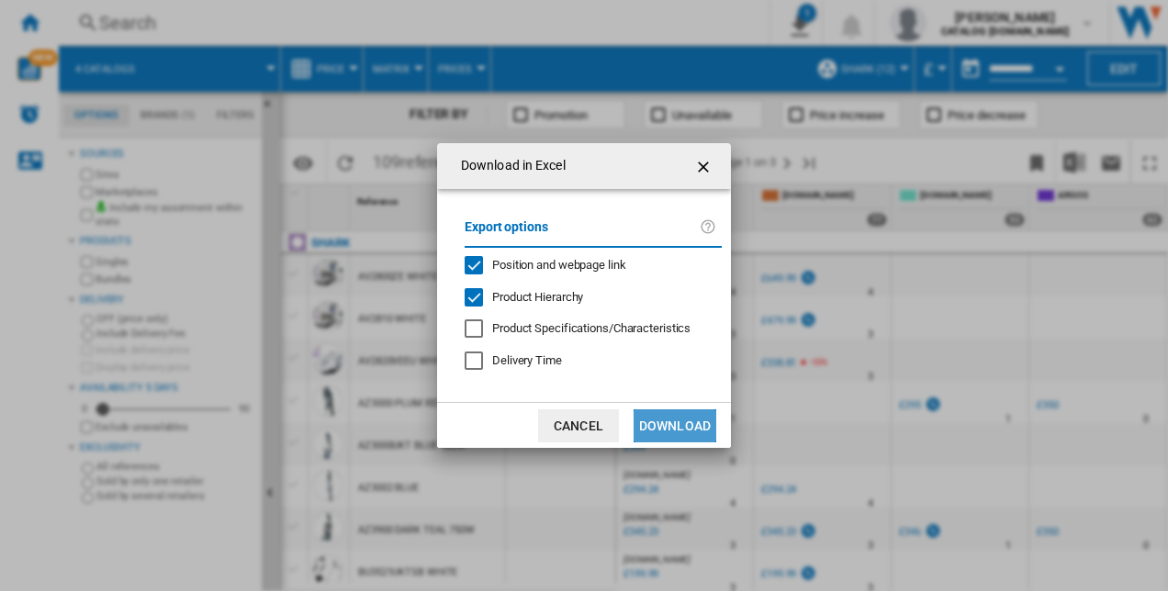
click at [691, 422] on button "Download" at bounding box center [675, 426] width 83 height 33
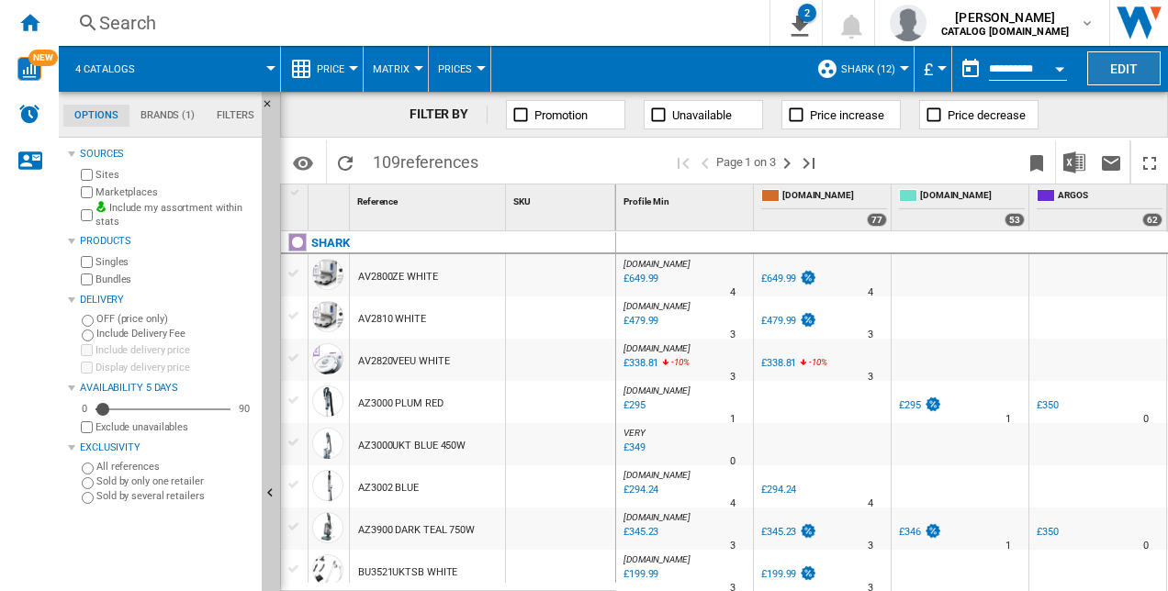
click at [1130, 72] on button "Edit" at bounding box center [1123, 68] width 73 height 34
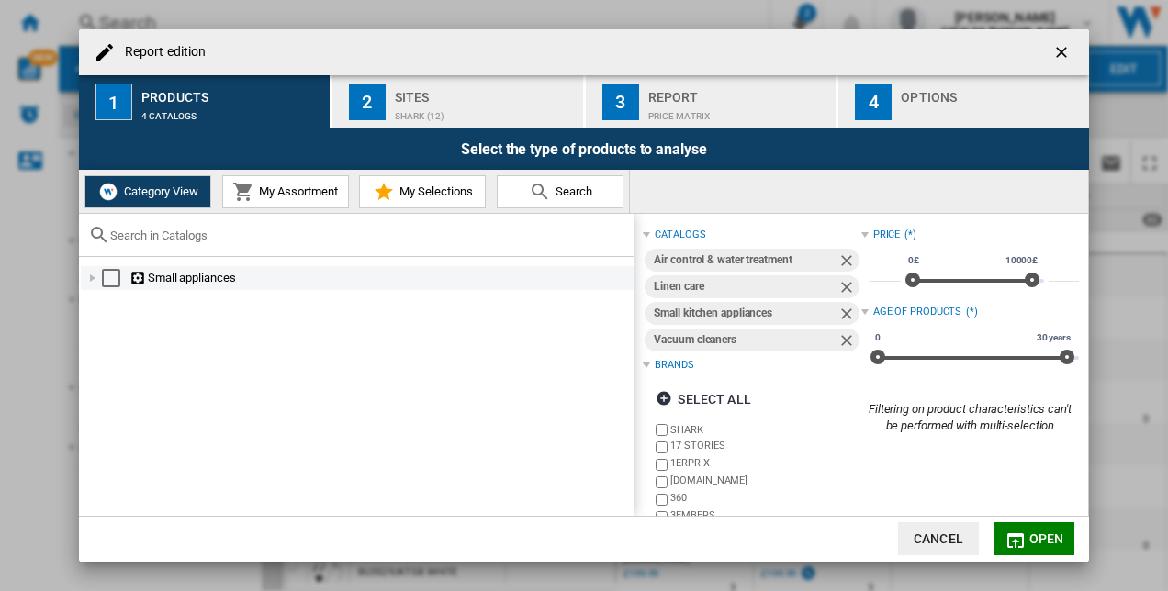
click at [94, 277] on div "Report edition ..." at bounding box center [93, 278] width 18 height 18
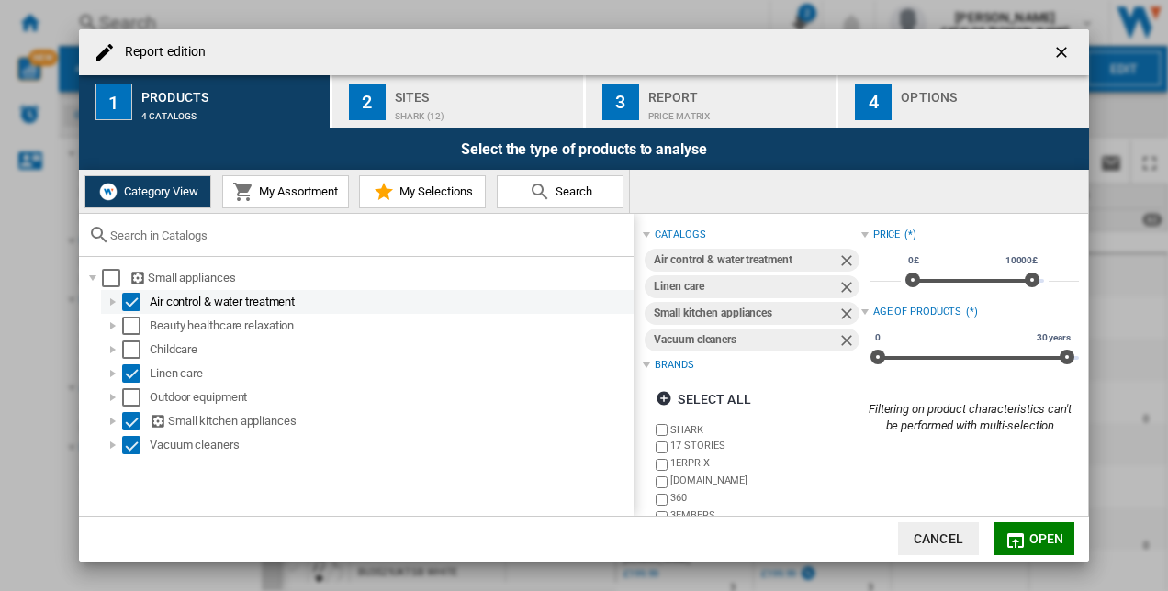
click at [127, 301] on div "Select" at bounding box center [131, 302] width 18 height 18
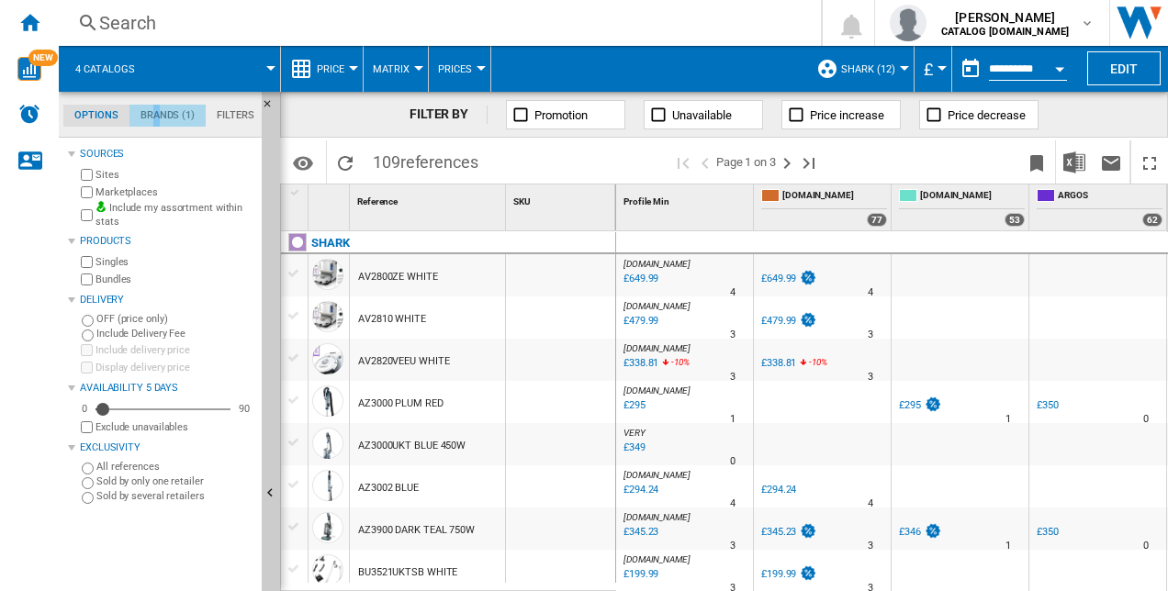
click at [156, 113] on md-tab-item "Brands (1)" at bounding box center [167, 116] width 76 height 22
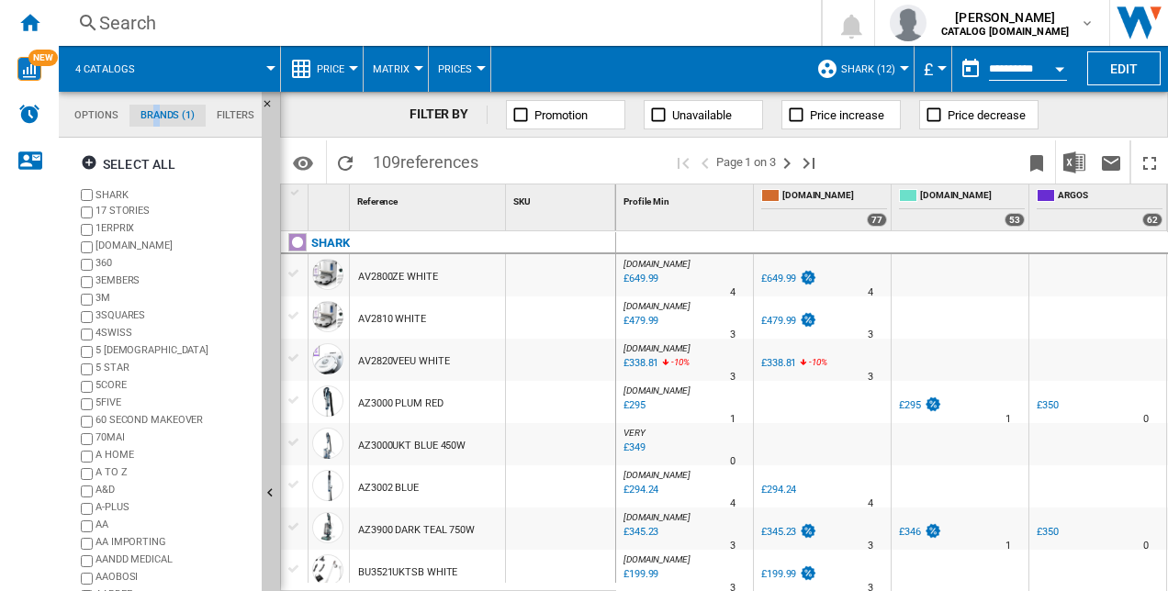
drag, startPoint x: 156, startPoint y: 113, endPoint x: 269, endPoint y: 187, distance: 135.3
click at [275, 198] on button "Hide" at bounding box center [271, 494] width 18 height 805
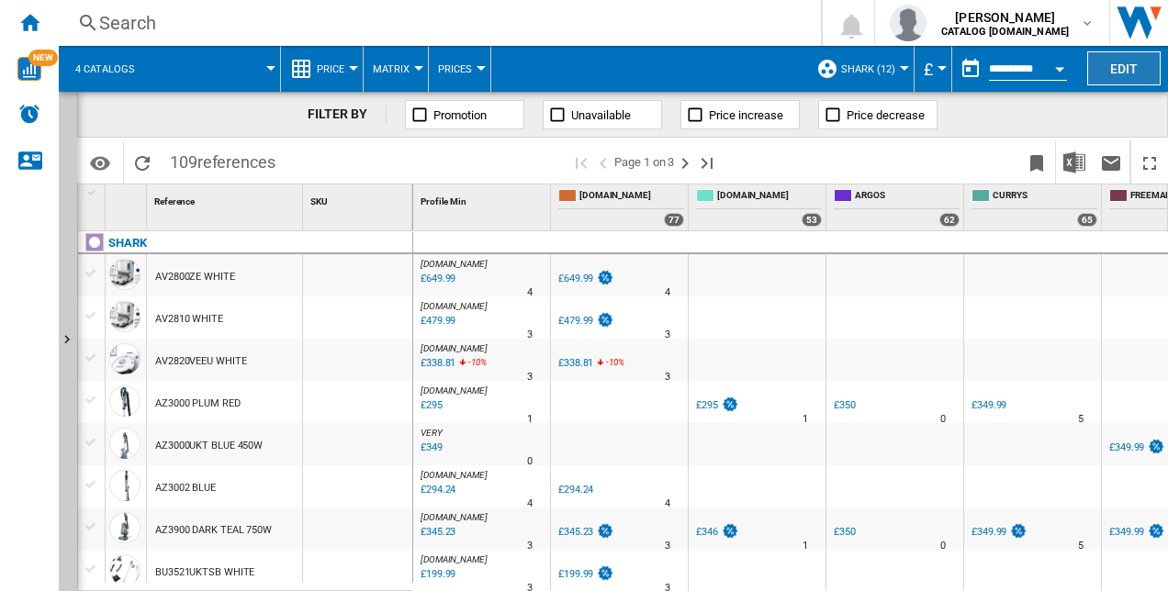
click at [1114, 61] on button "Edit" at bounding box center [1123, 68] width 73 height 34
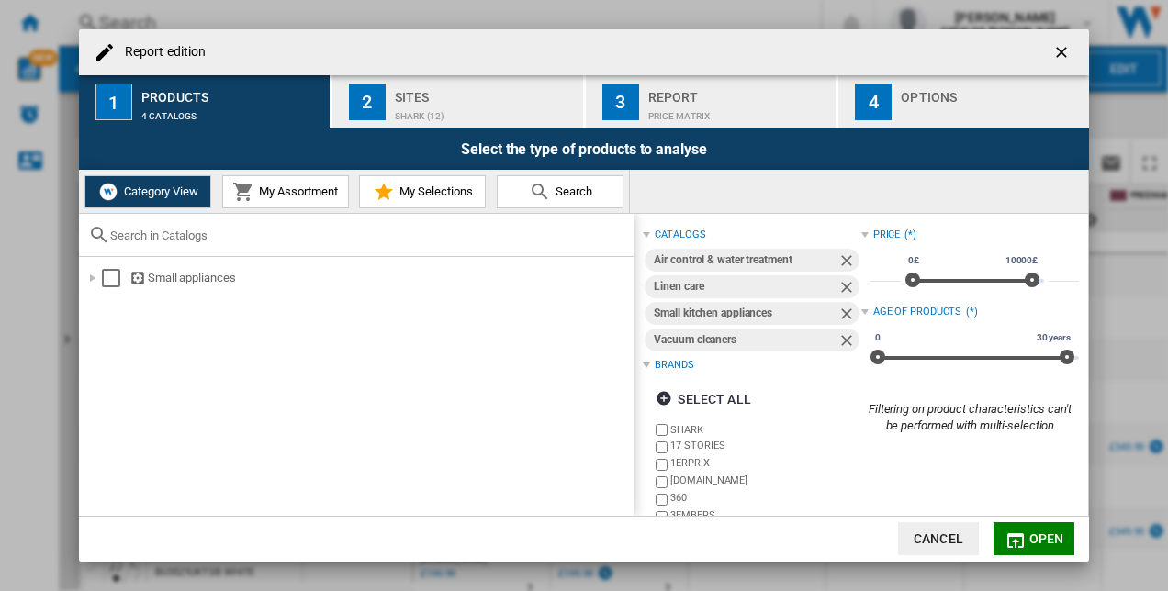
click at [845, 255] on ng-md-icon "Remove" at bounding box center [849, 263] width 22 height 22
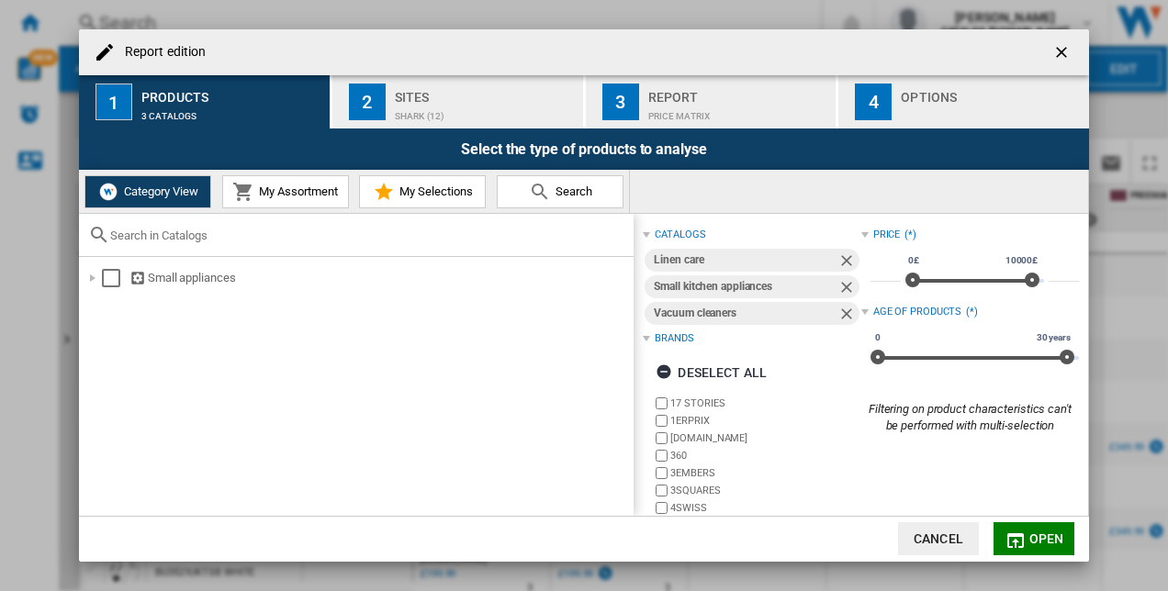
click at [845, 259] on ng-md-icon "Remove" at bounding box center [849, 263] width 22 height 22
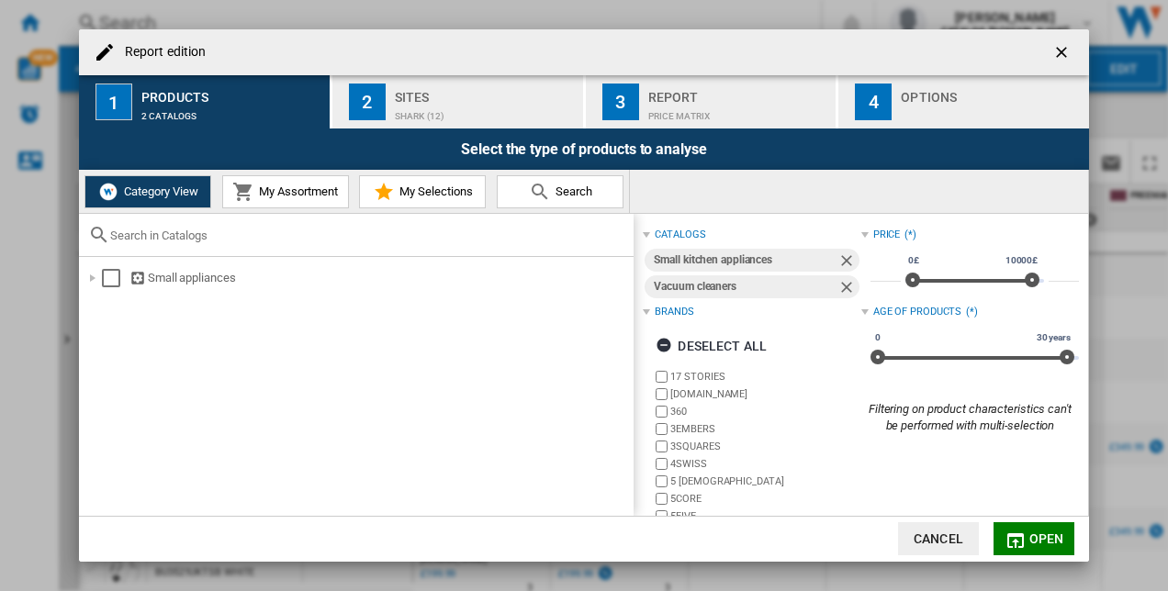
click at [844, 259] on ng-md-icon "Remove" at bounding box center [849, 263] width 22 height 22
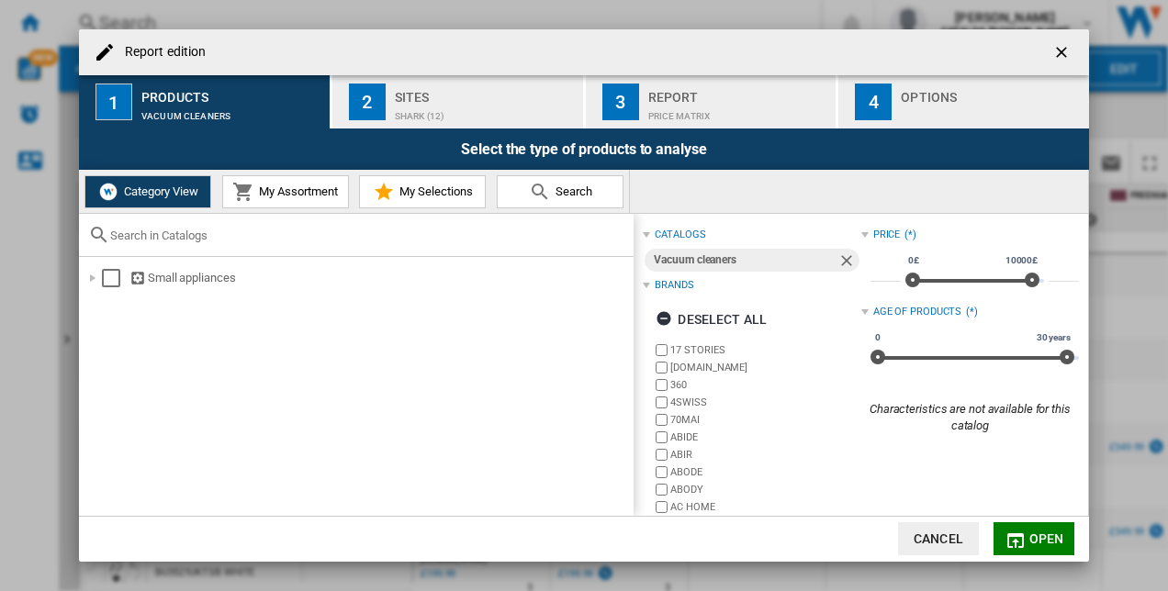
click at [1032, 535] on button "Open" at bounding box center [1034, 539] width 81 height 33
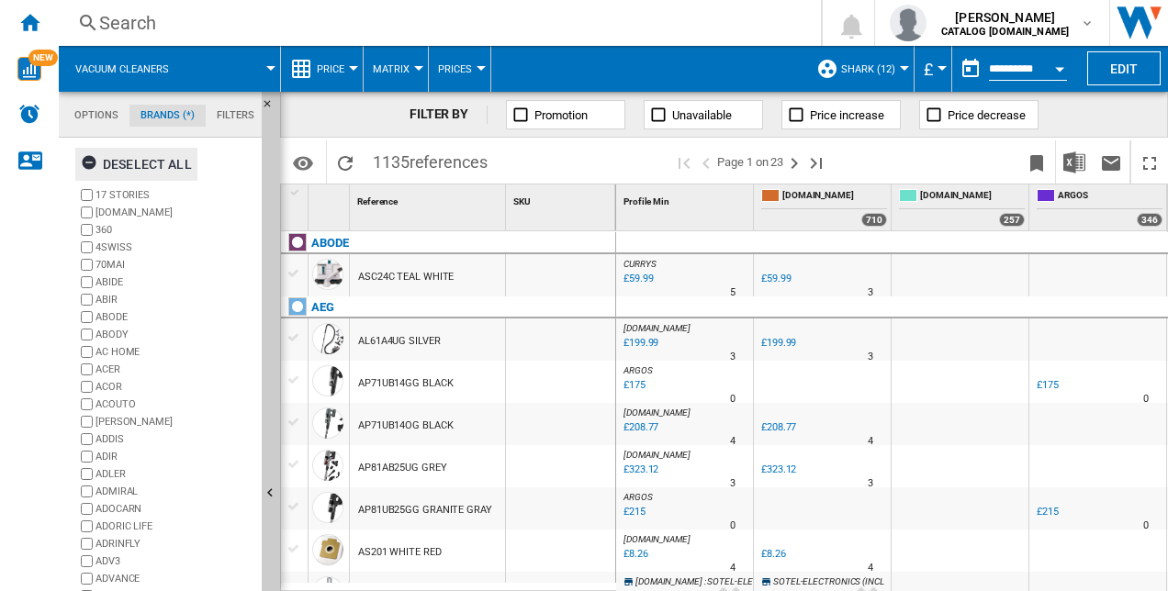
click at [101, 167] on ng-md-icon "button" at bounding box center [92, 165] width 22 height 22
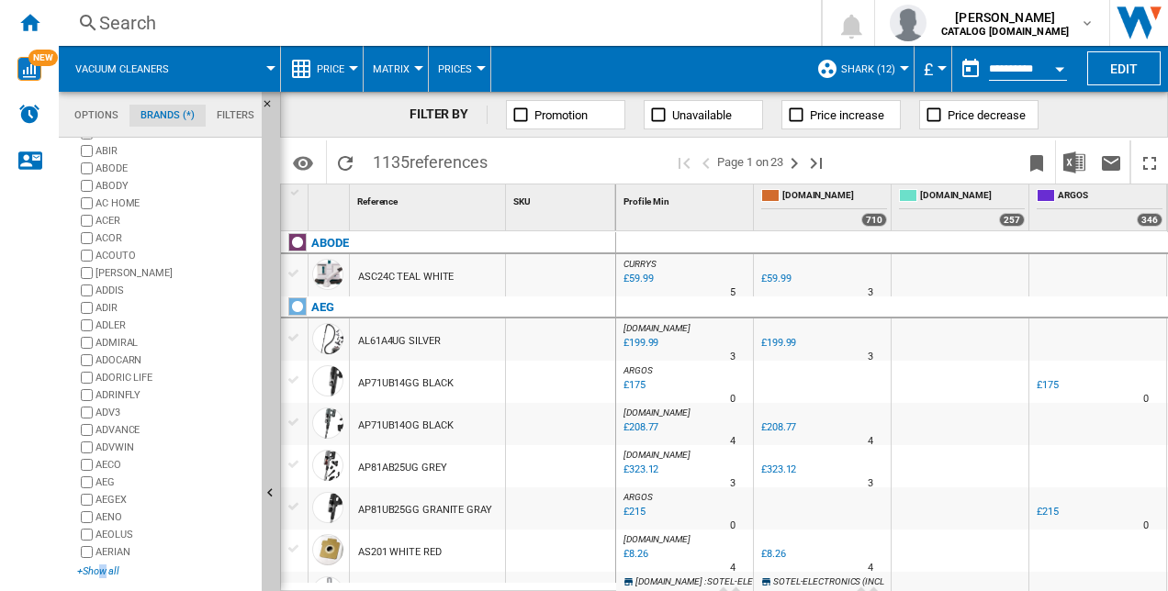
click at [103, 568] on div "+Show all" at bounding box center [165, 572] width 177 height 14
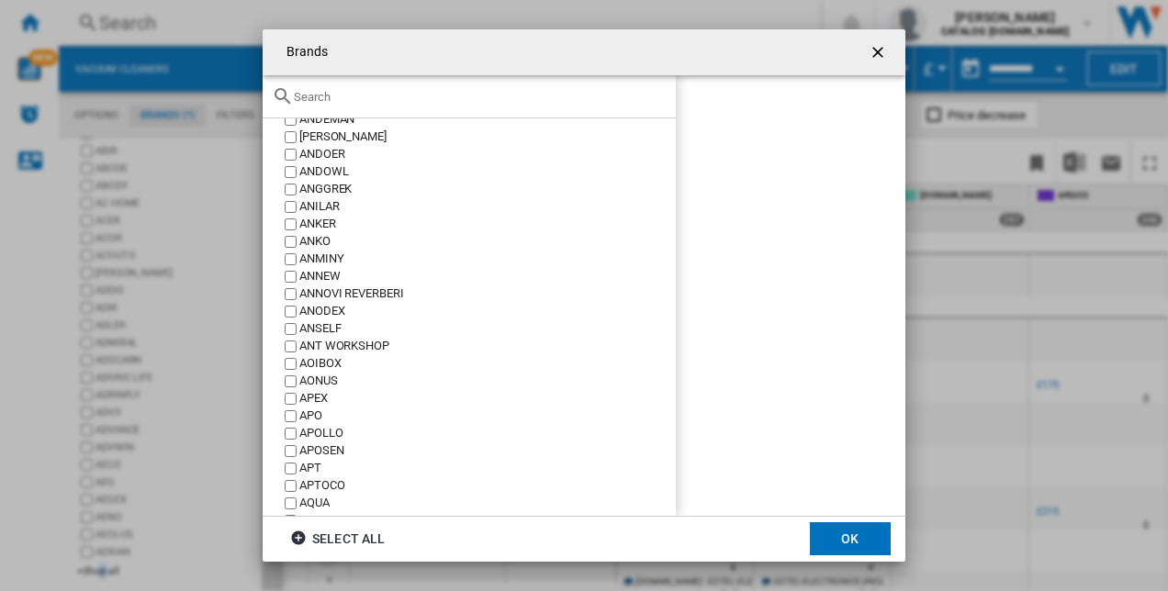
scroll to position [1469, 0]
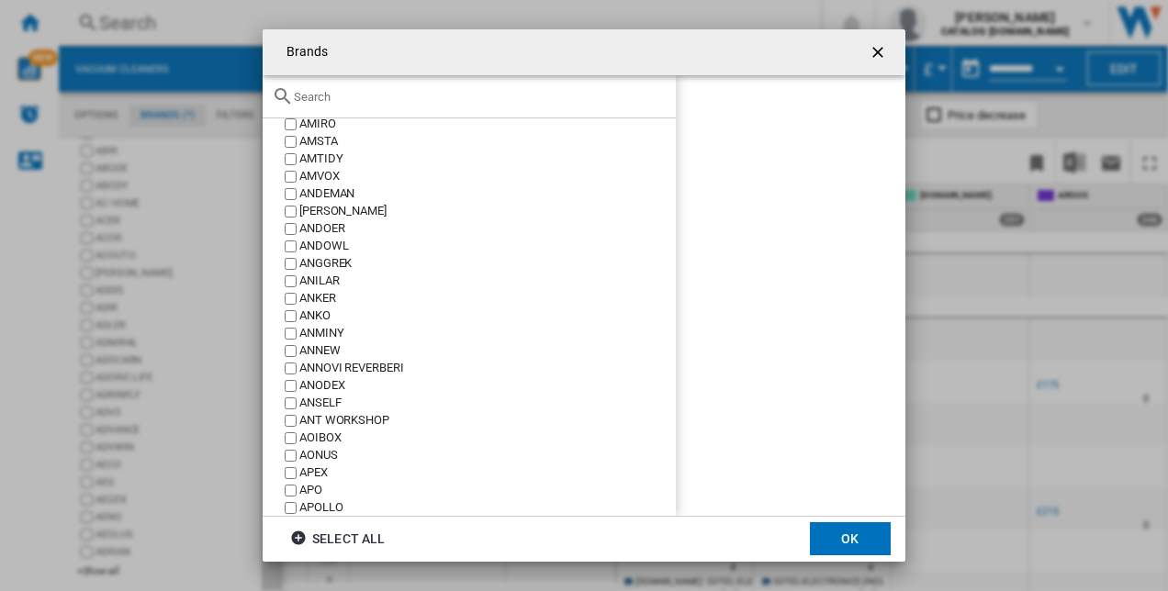
click at [362, 93] on input "text" at bounding box center [480, 97] width 373 height 14
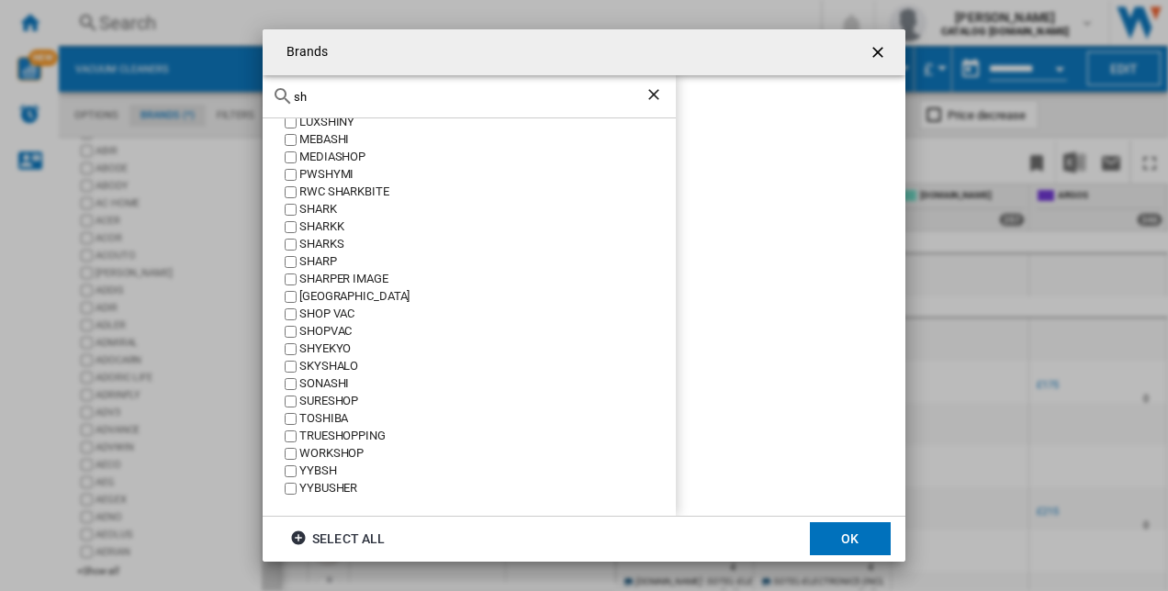
scroll to position [0, 0]
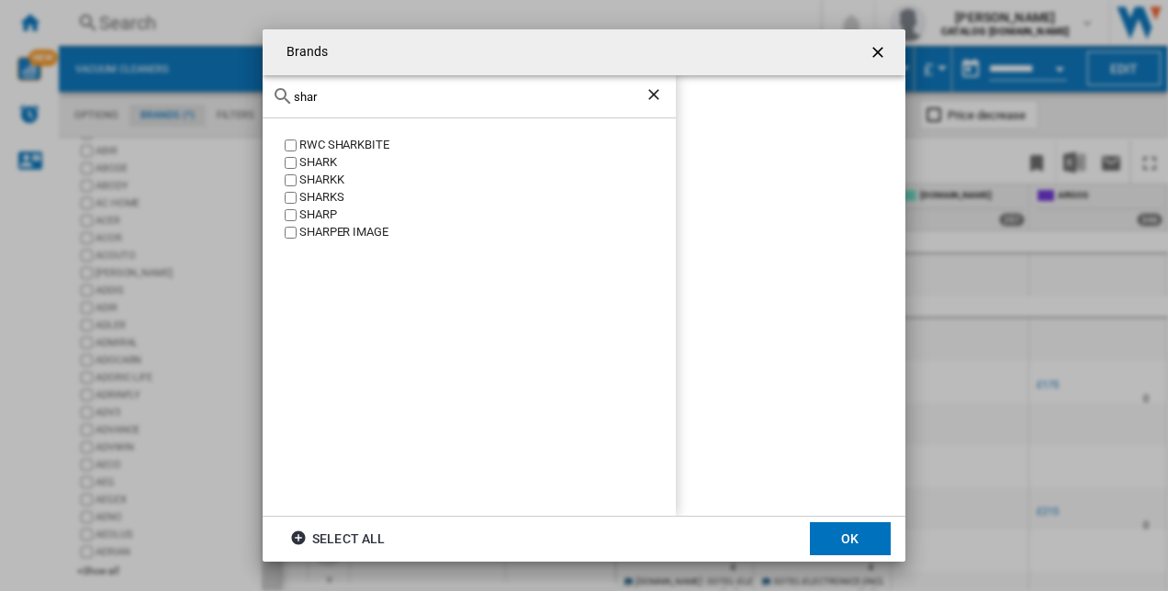
type input "shar"
click at [321, 158] on div "SHARK" at bounding box center [487, 162] width 377 height 17
click at [820, 532] on button "OK" at bounding box center [850, 539] width 81 height 33
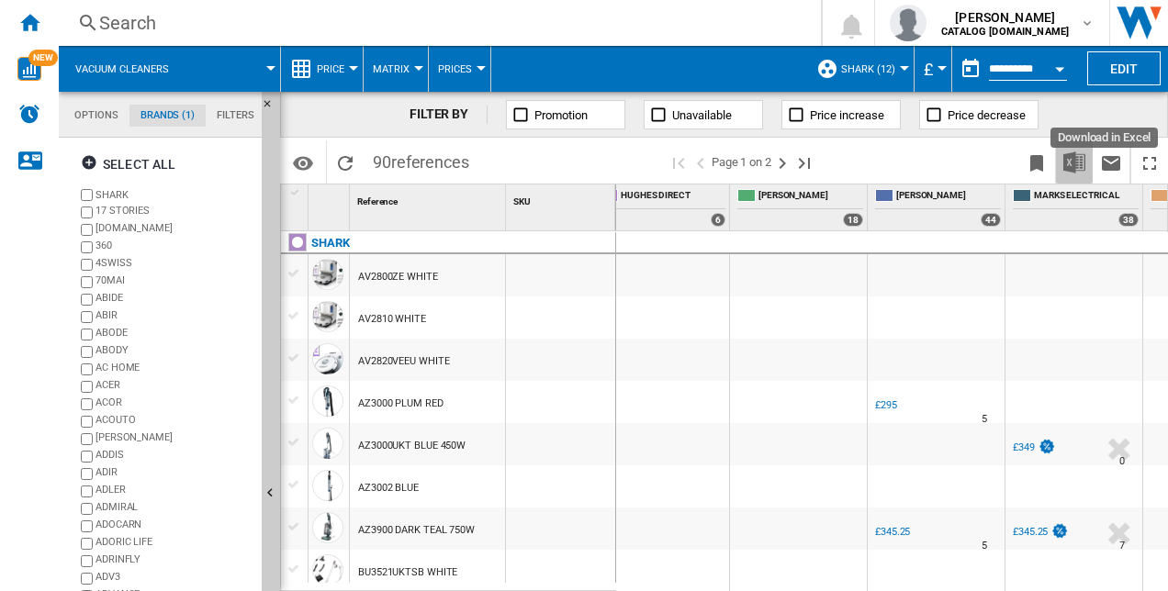
click at [1076, 163] on img "Download in Excel" at bounding box center [1075, 163] width 22 height 22
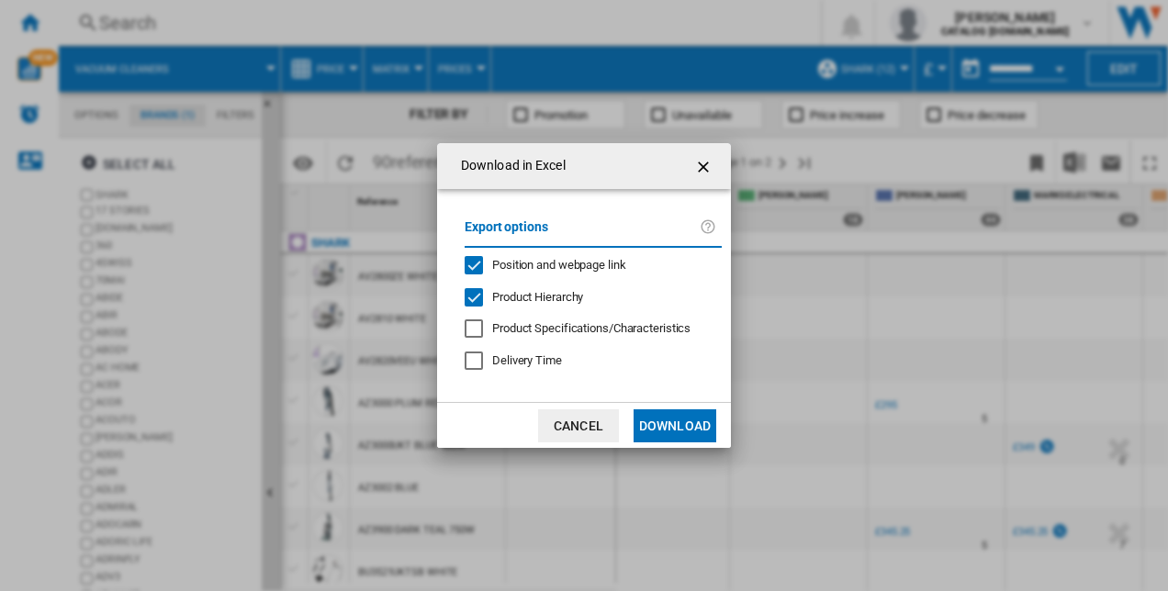
drag, startPoint x: 678, startPoint y: 432, endPoint x: 692, endPoint y: 441, distance: 17.3
click at [692, 441] on button "Download" at bounding box center [675, 426] width 83 height 33
